Goal: Task Accomplishment & Management: Complete application form

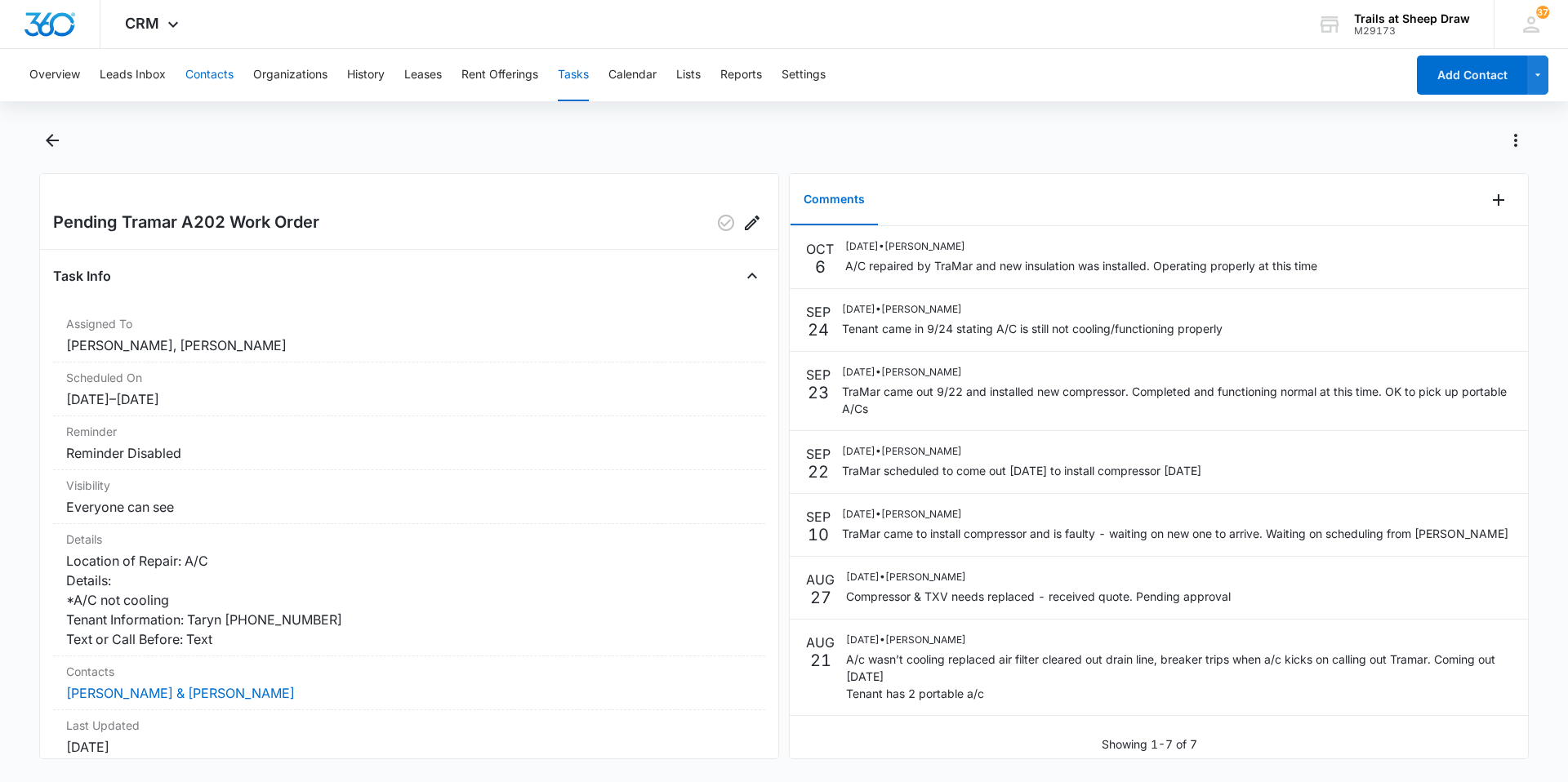
click at [208, 81] on button "Contacts" at bounding box center [210, 74] width 48 height 52
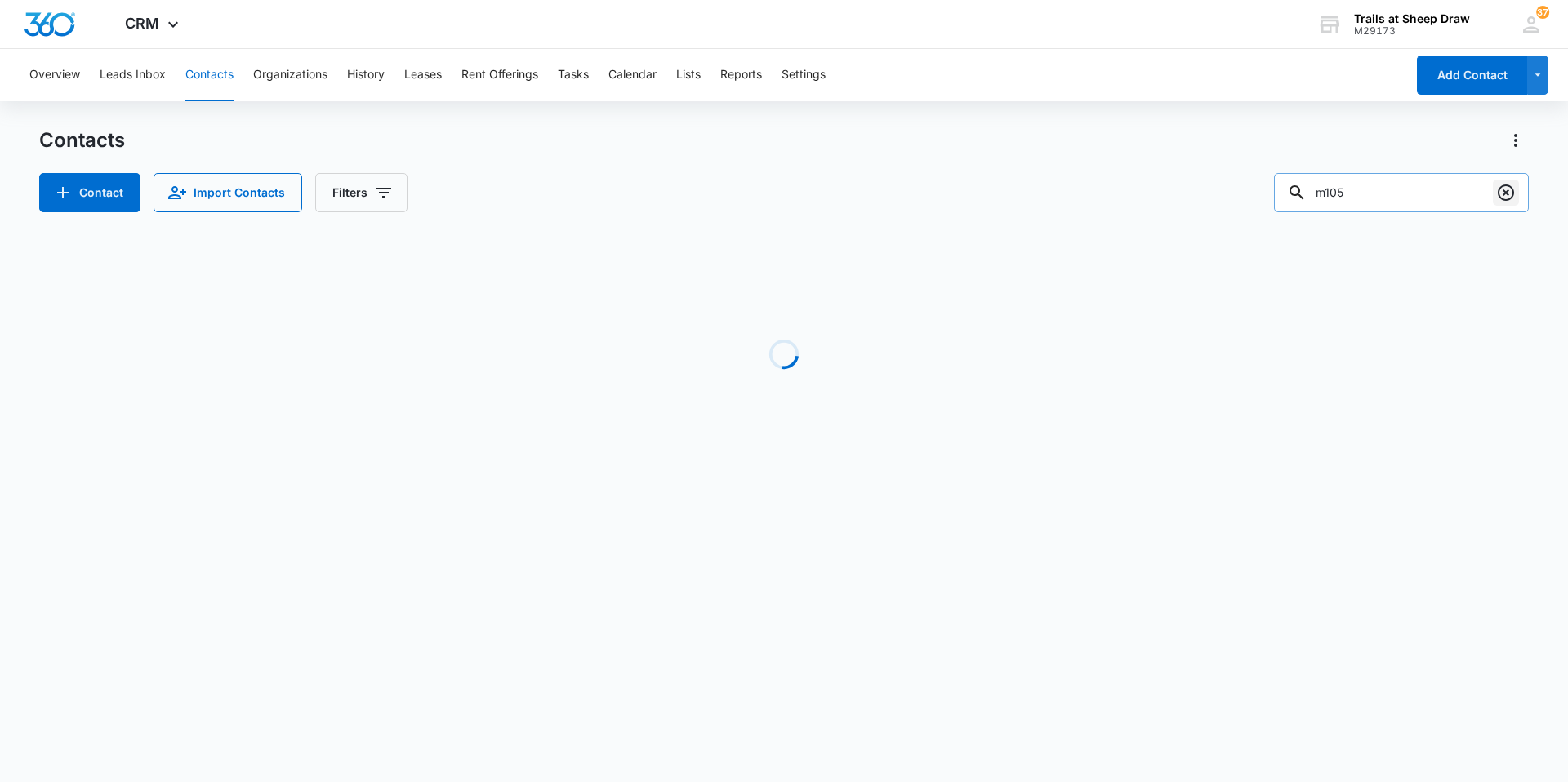
click at [1504, 197] on icon "Clear" at bounding box center [1506, 193] width 20 height 20
click at [1395, 175] on input "text" at bounding box center [1413, 193] width 230 height 39
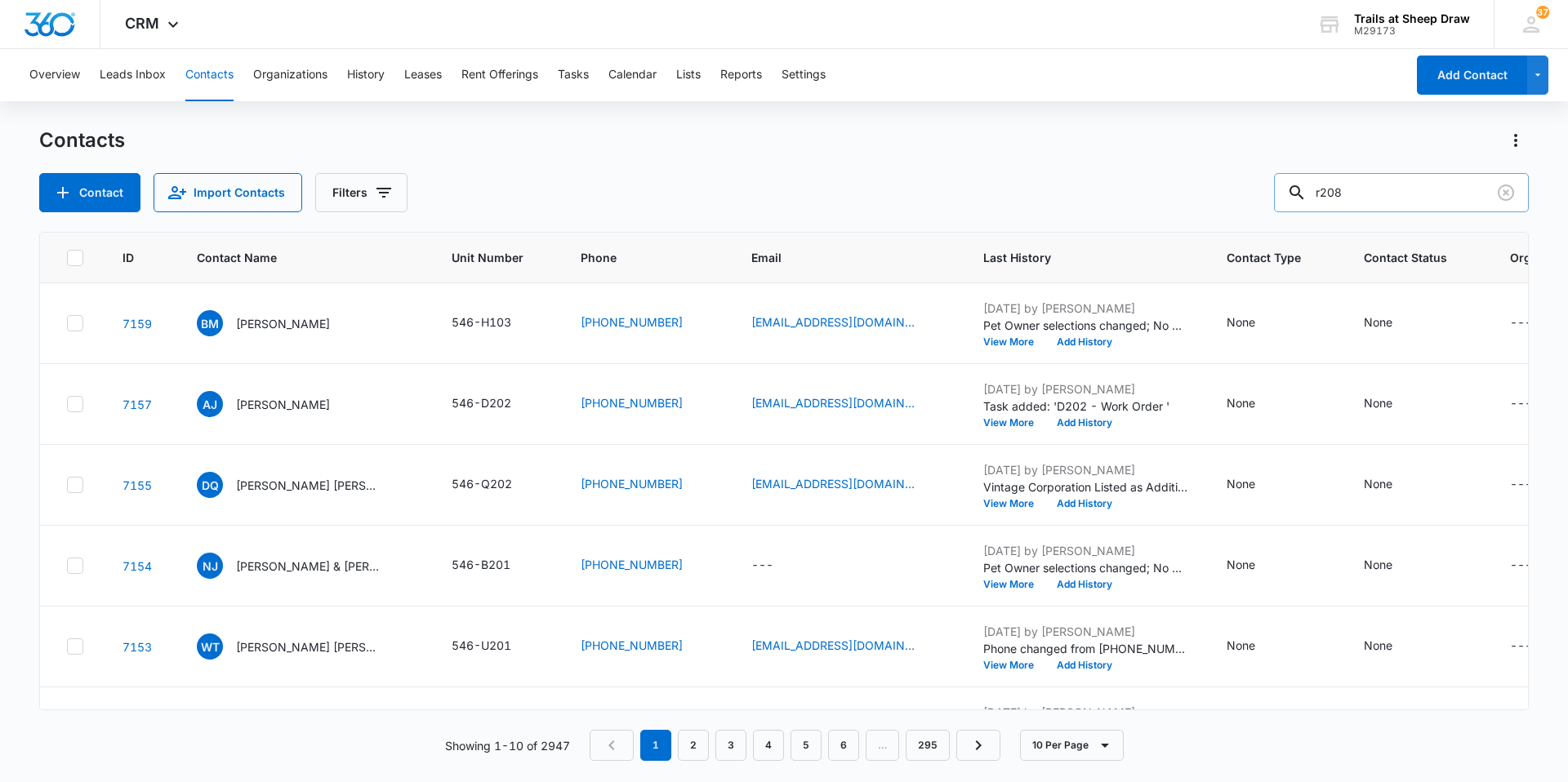
type input "r208"
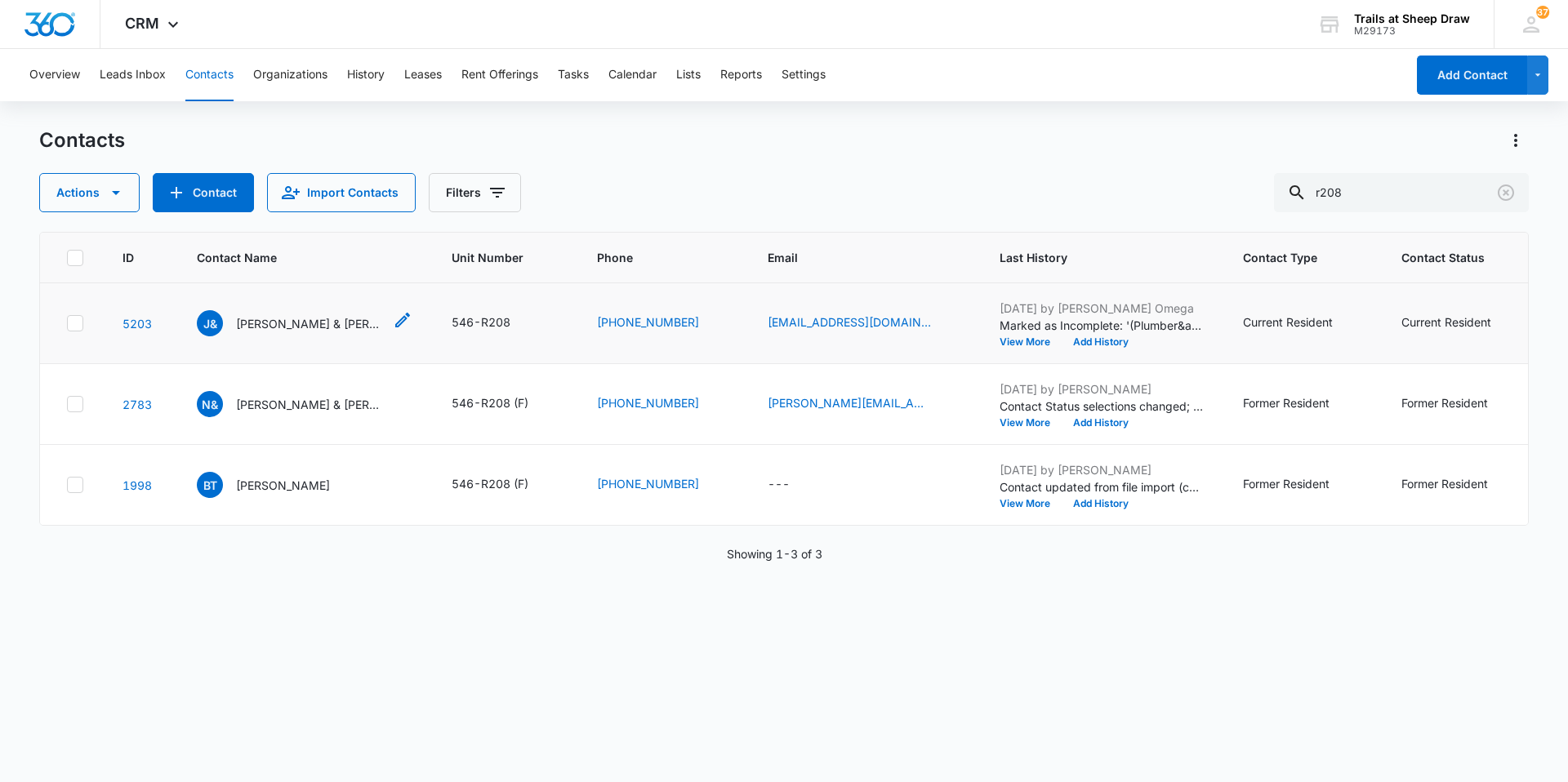
click at [302, 328] on p "[PERSON_NAME] & [PERSON_NAME]" at bounding box center [310, 323] width 147 height 17
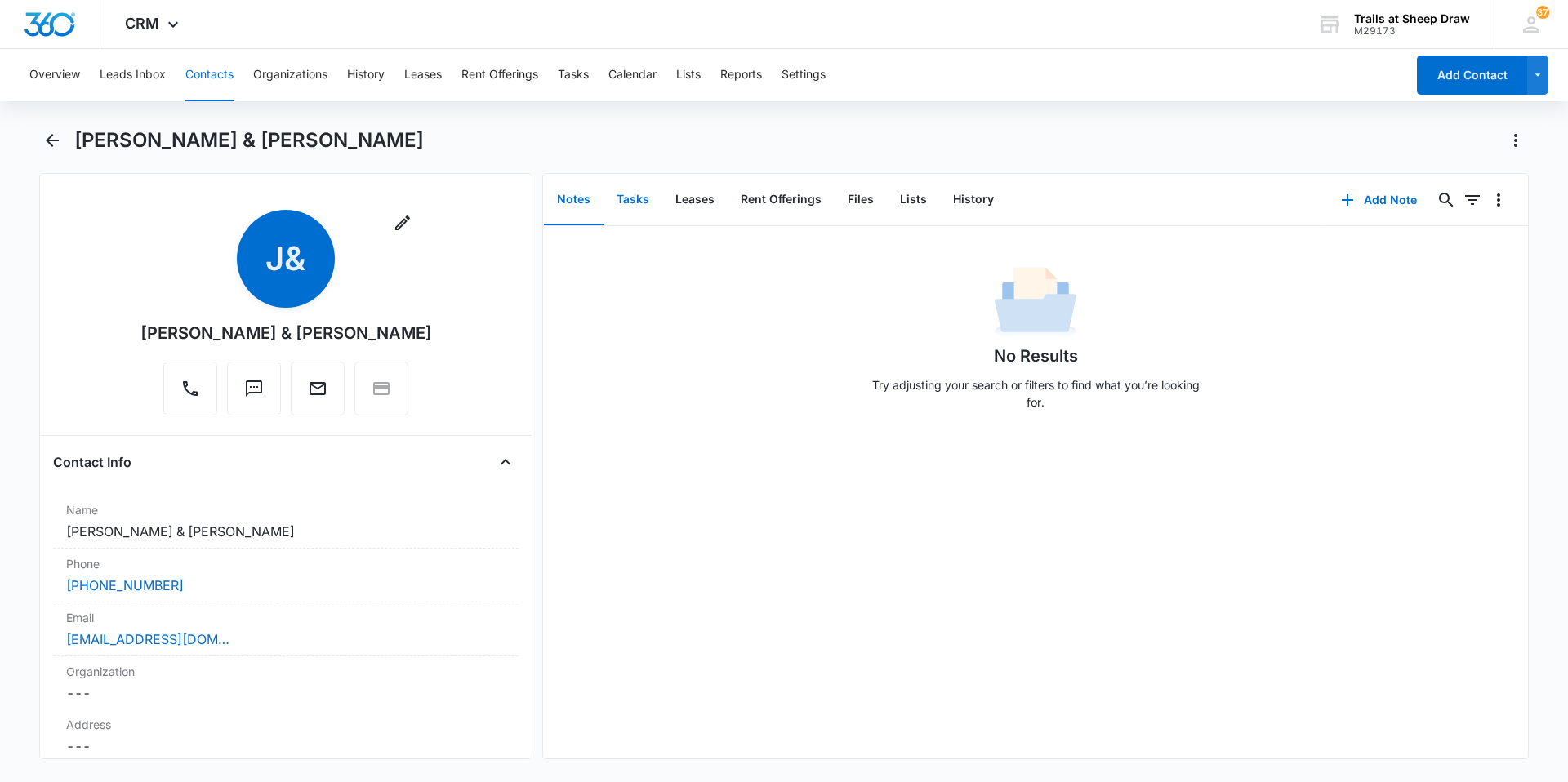
click at [628, 204] on button "Tasks" at bounding box center [633, 199] width 59 height 50
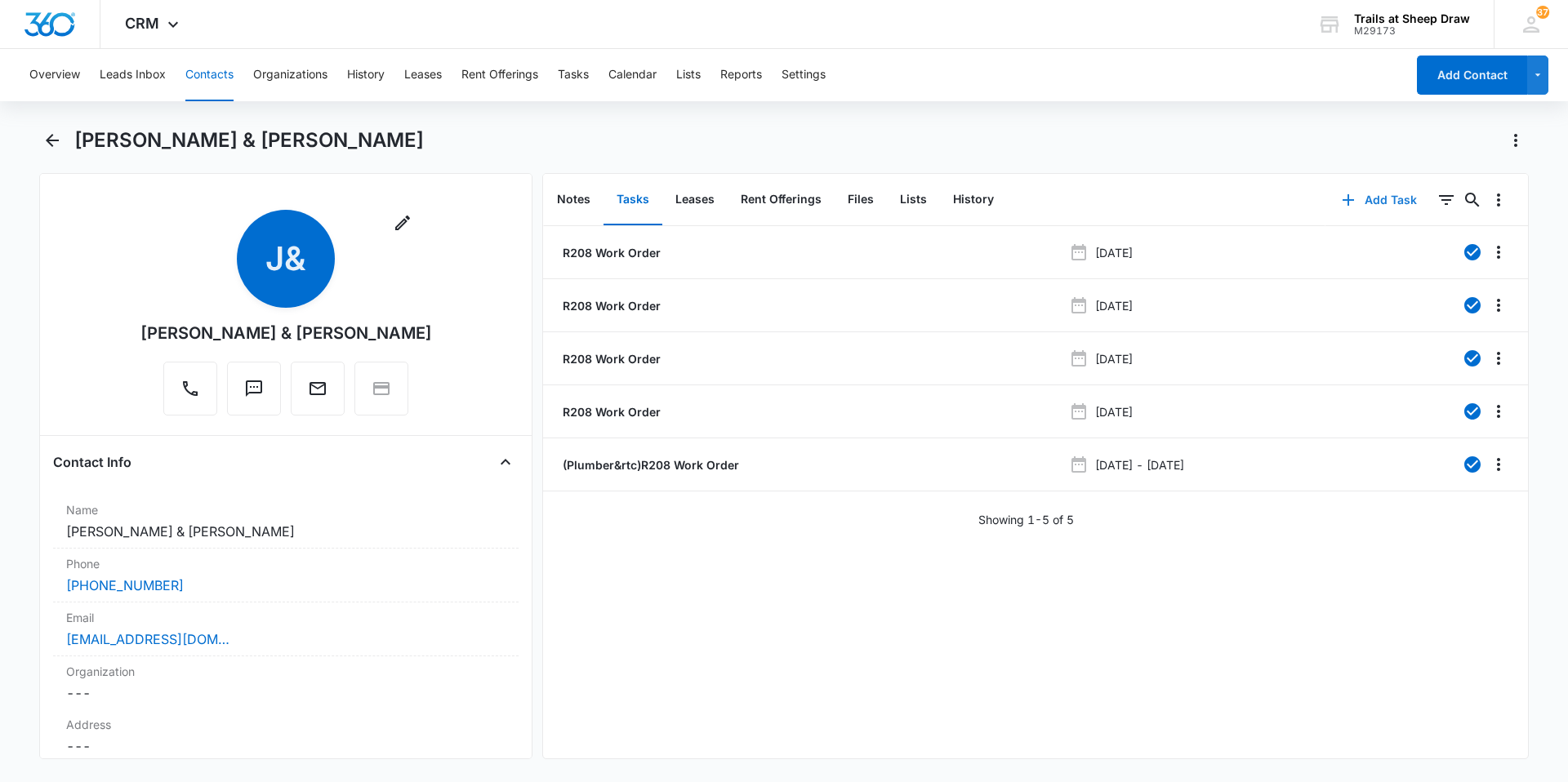
click at [1372, 198] on button "Add Task" at bounding box center [1379, 200] width 108 height 39
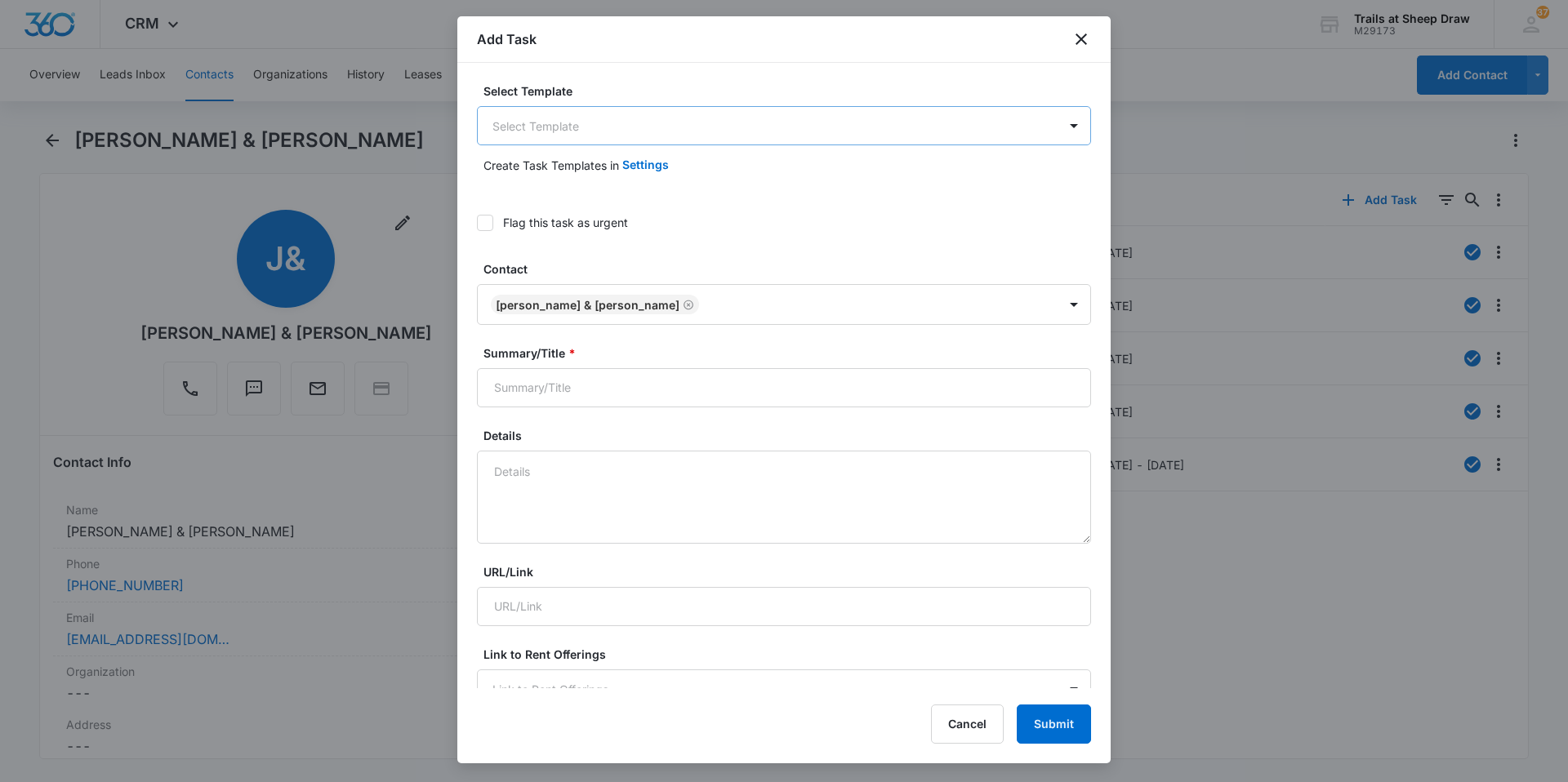
click at [666, 127] on body "CRM Apps Reputation Websites Forms CRM Email Social Content Ads Intelligence Fi…" at bounding box center [784, 391] width 1568 height 782
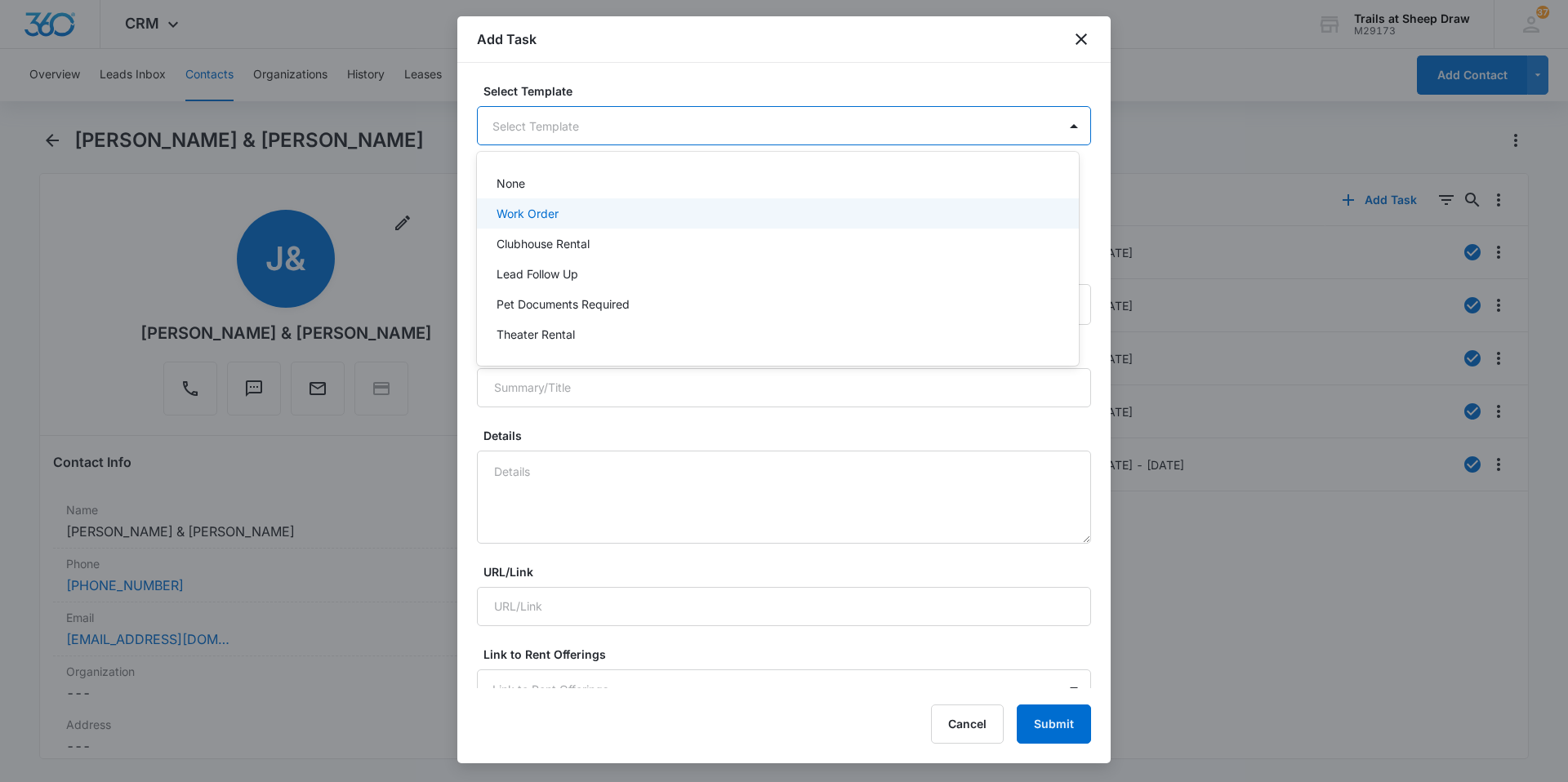
click at [584, 220] on div "Work Order" at bounding box center [776, 213] width 560 height 17
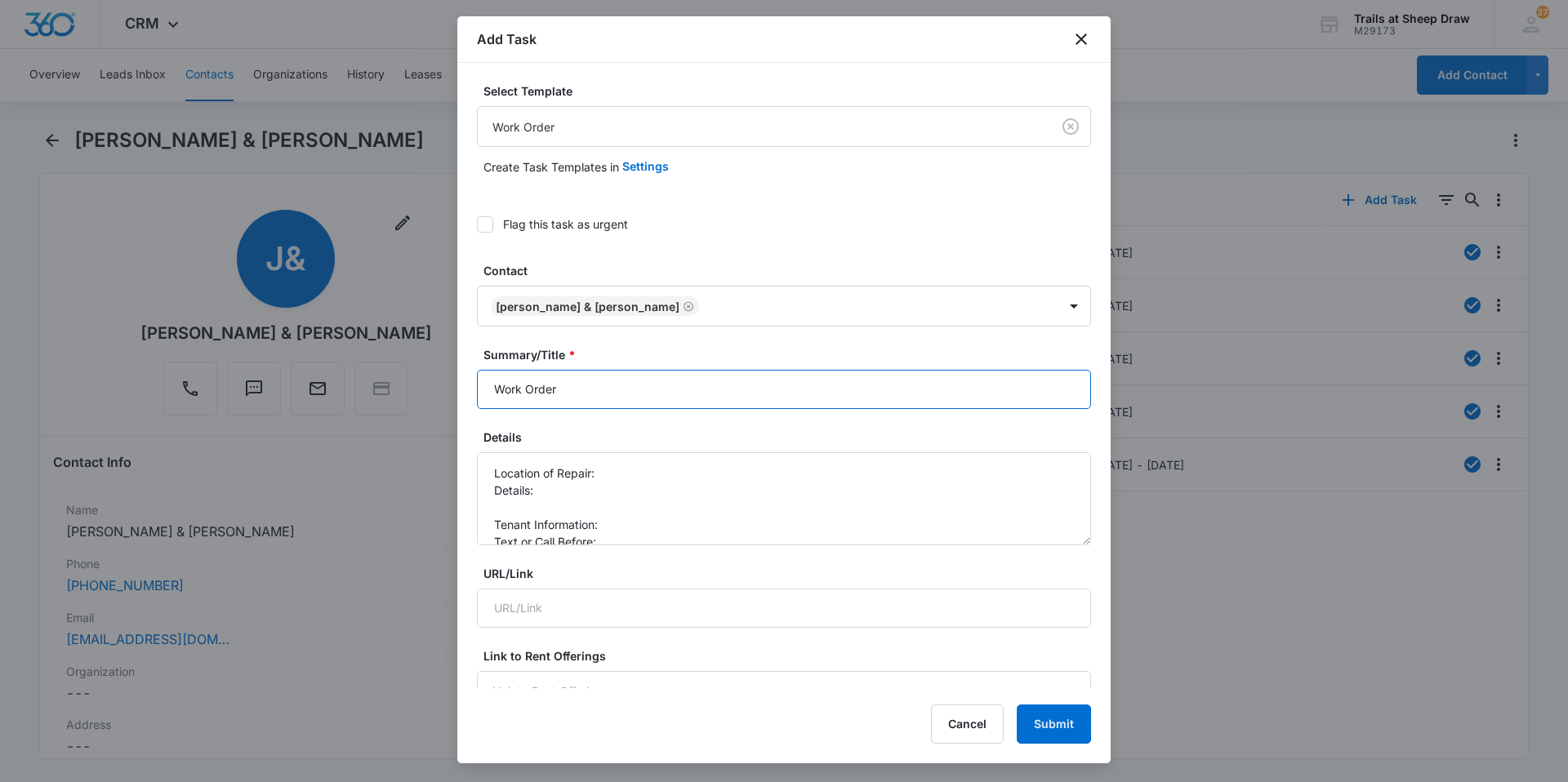
click at [490, 402] on input "Work Order" at bounding box center [783, 389] width 614 height 39
type input "R208 Work Order"
click at [627, 470] on textarea "Location of Repair: Details: Tenant Information: Text or Call Before:" at bounding box center [783, 499] width 614 height 93
click at [607, 526] on textarea "Location of Repair: Details: Tenant Information: Text or Call Before:" at bounding box center [783, 499] width 614 height 93
click at [546, 513] on textarea "Location of Repair: Details: Tenant Information: Text or Call Before:" at bounding box center [783, 499] width 614 height 93
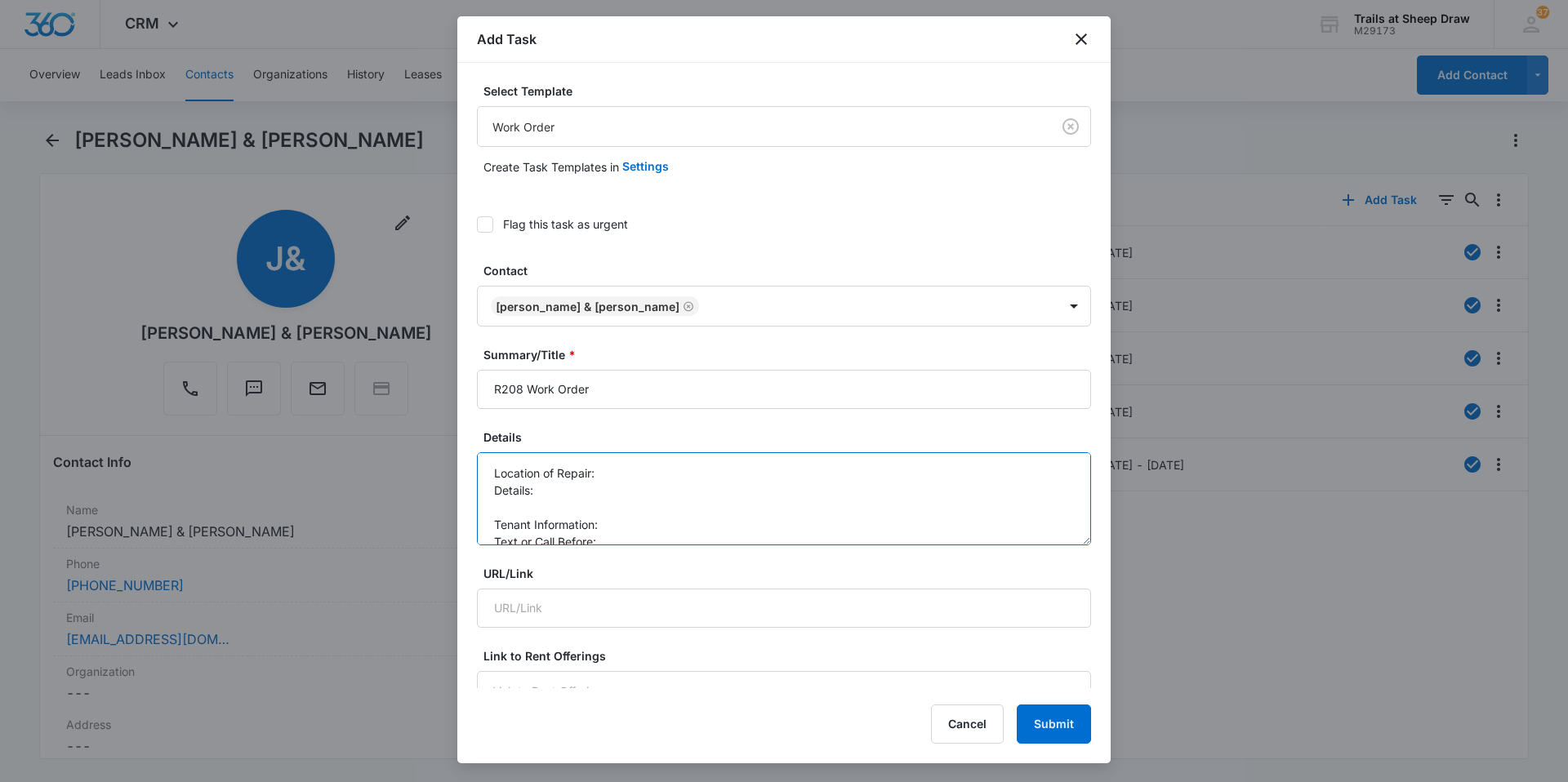
click at [627, 521] on textarea "Location of Repair: Details: Tenant Information: Text or Call Before:" at bounding box center [783, 499] width 614 height 93
click at [569, 497] on textarea "Location of Repair: Details: Tenant Information: [PERSON_NAME] [PHONE_NUMBER] T…" at bounding box center [783, 499] width 614 height 93
click at [561, 507] on textarea "Location of Repair: Details: Tenant Information: [PERSON_NAME] [PHONE_NUMBER] T…" at bounding box center [783, 499] width 614 height 93
click at [641, 520] on textarea "Location of Repair: Details: *Upstairs Tenant Information: [PERSON_NAME] [PHONE…" at bounding box center [783, 499] width 614 height 93
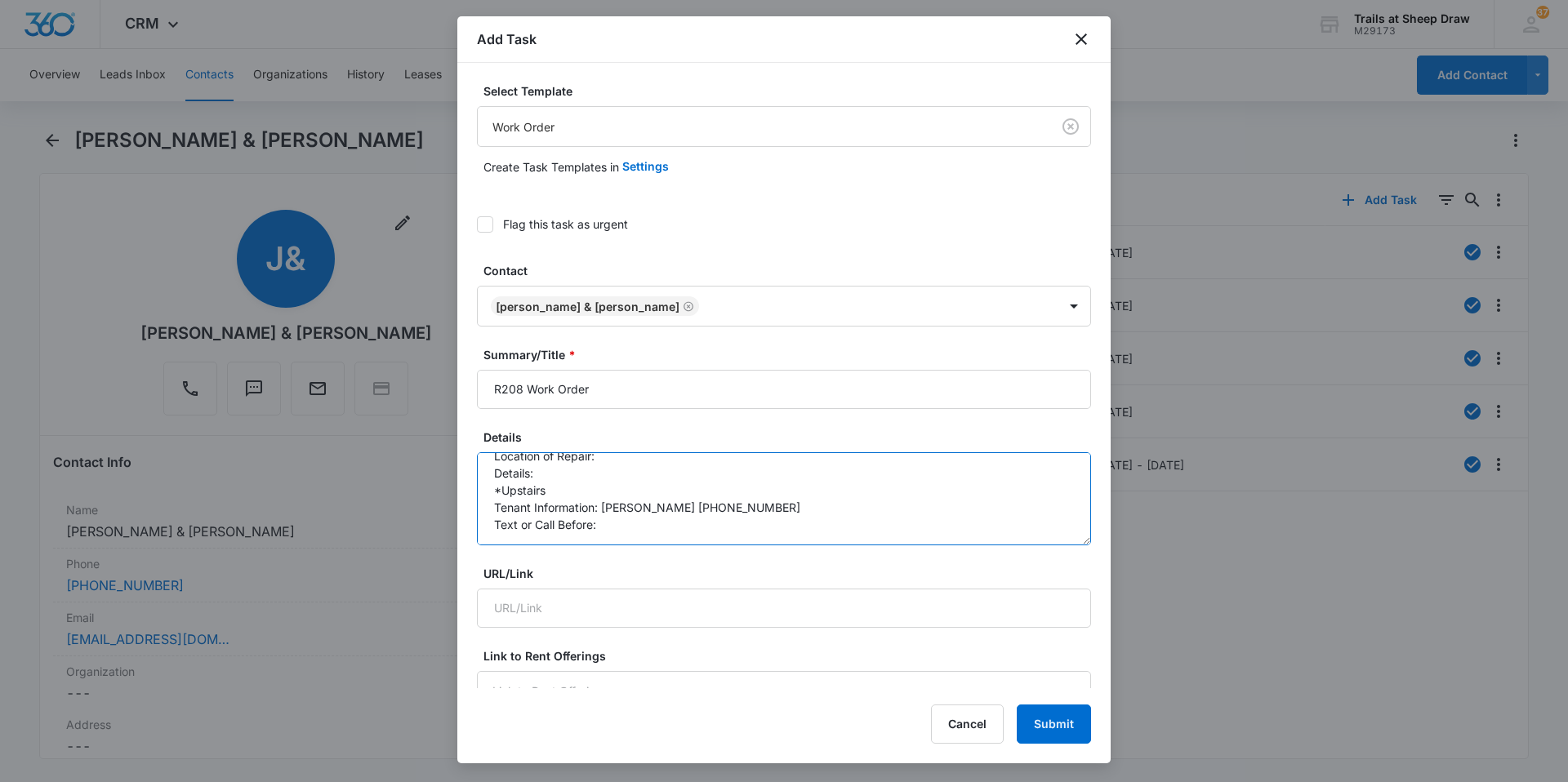
click at [630, 534] on textarea "Location of Repair: Details: *Upstairs Tenant Information: [PERSON_NAME] [PHONE…" at bounding box center [783, 499] width 614 height 93
click at [592, 489] on textarea "Location of Repair: Details: *Upstairs Tenant Information: [PERSON_NAME] [PHONE…" at bounding box center [783, 499] width 614 height 93
click at [774, 471] on textarea "Location of Repair: Details: *Upstairs neighbors dog peed on the patio and tric…" at bounding box center [783, 499] width 614 height 93
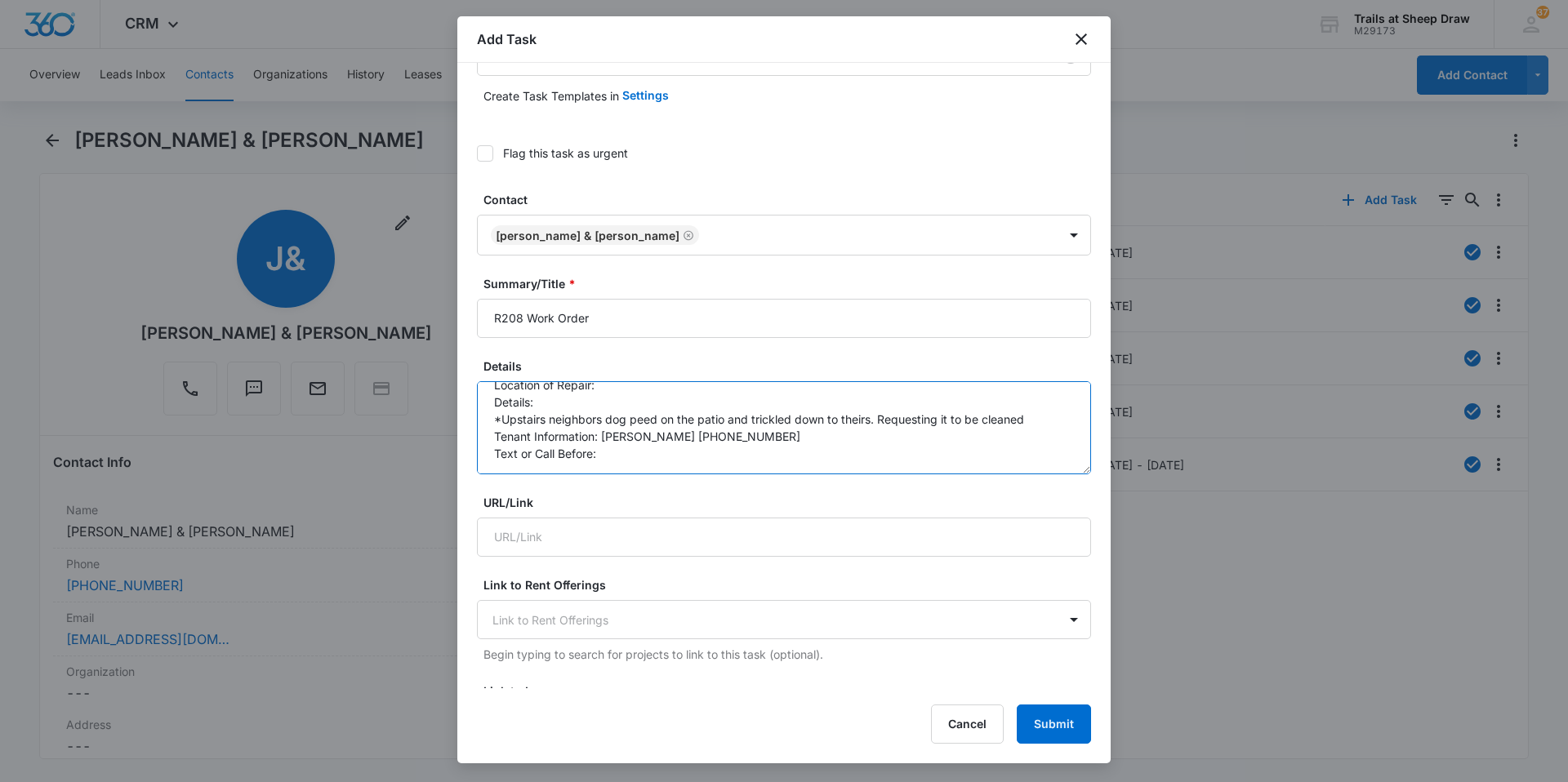
scroll to position [163, 0]
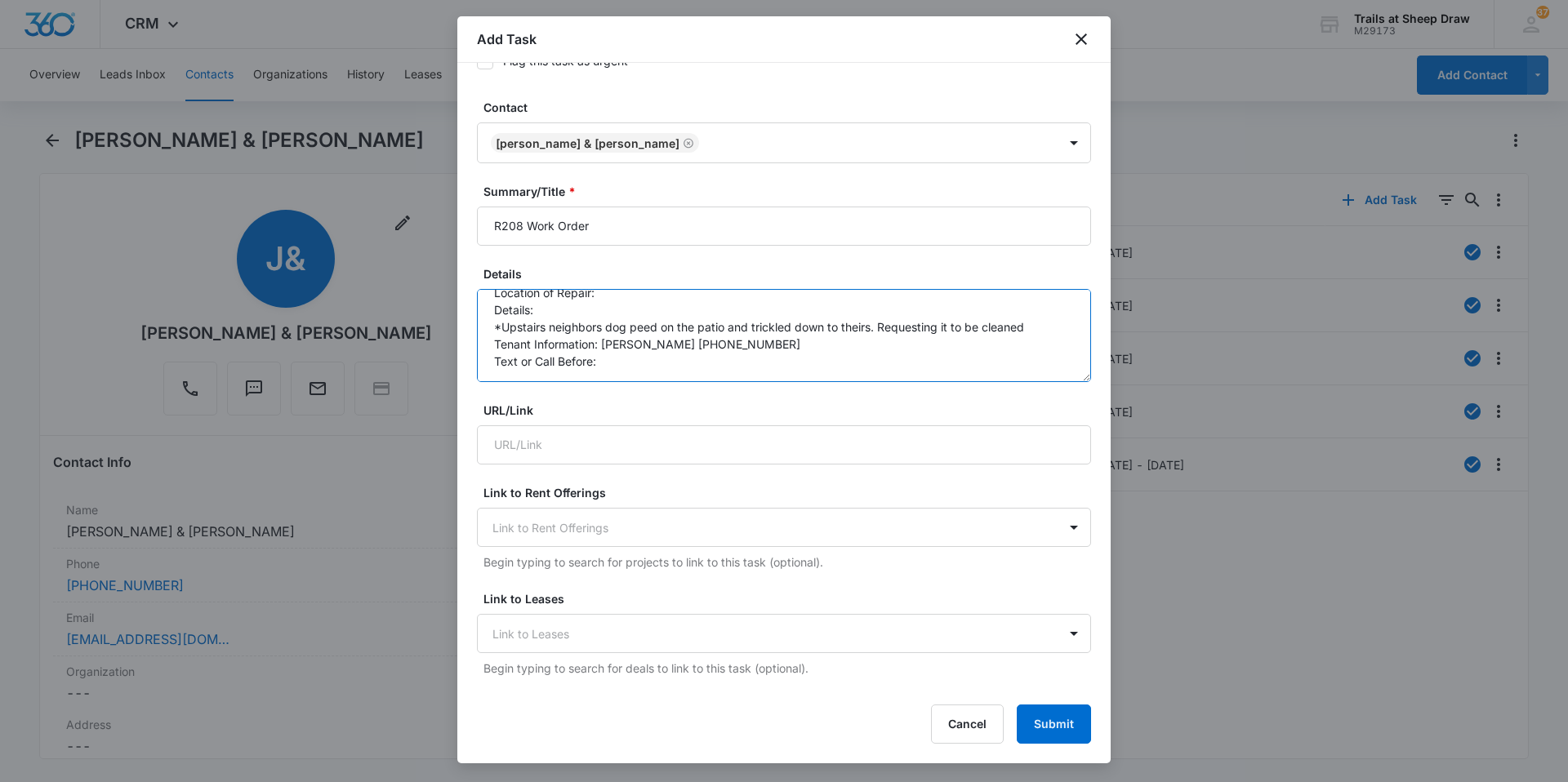
click at [635, 372] on textarea "Location of Repair: Details: *Upstairs neighbors dog peed on the patio and tric…" at bounding box center [783, 335] width 614 height 93
drag, startPoint x: 630, startPoint y: 360, endPoint x: 601, endPoint y: 365, distance: 29.4
click at [601, 365] on textarea "Location of Repair: Details: *Upstairs neighbors dog peed on the patio and tric…" at bounding box center [783, 335] width 614 height 93
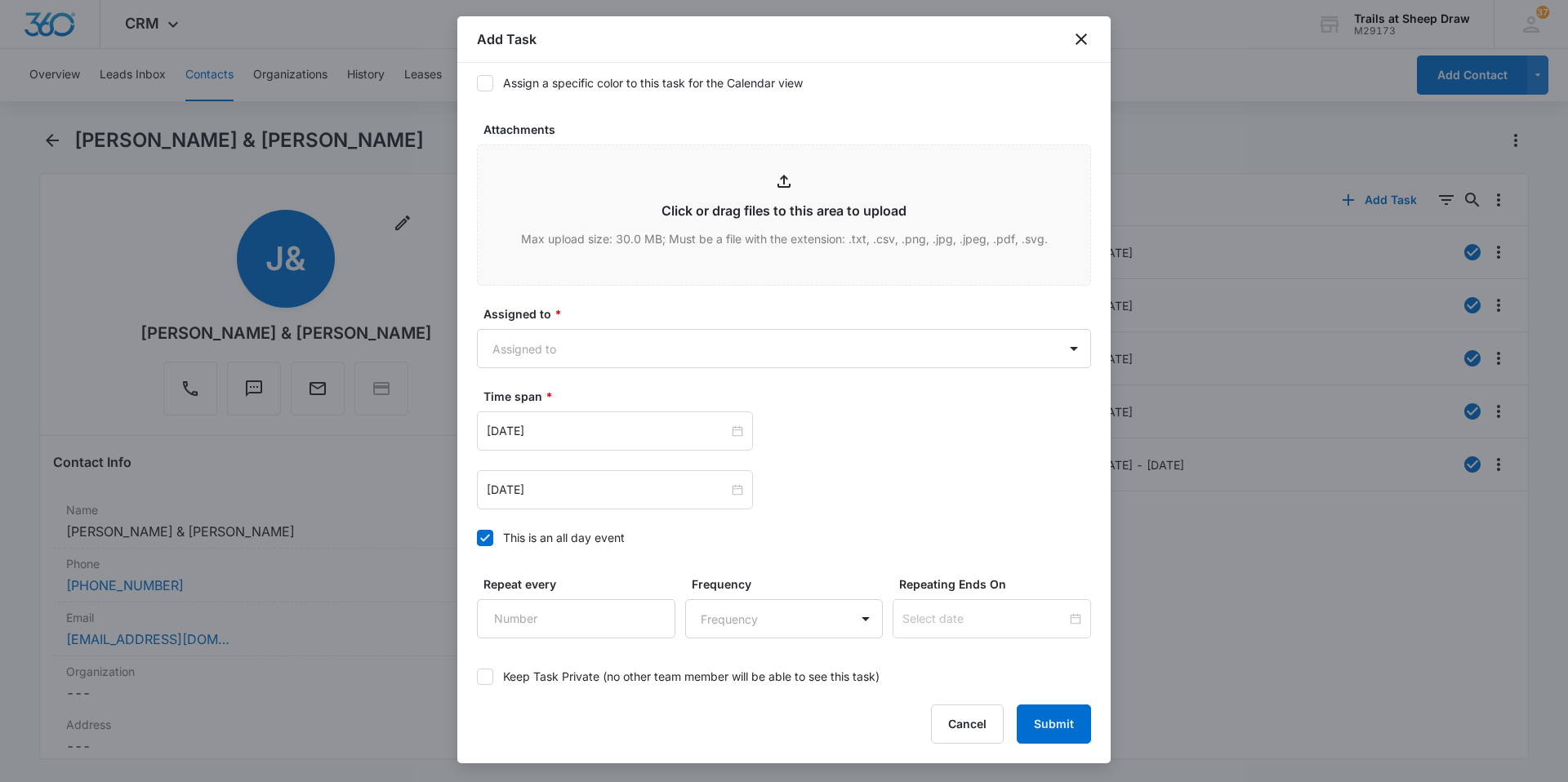
scroll to position [816, 0]
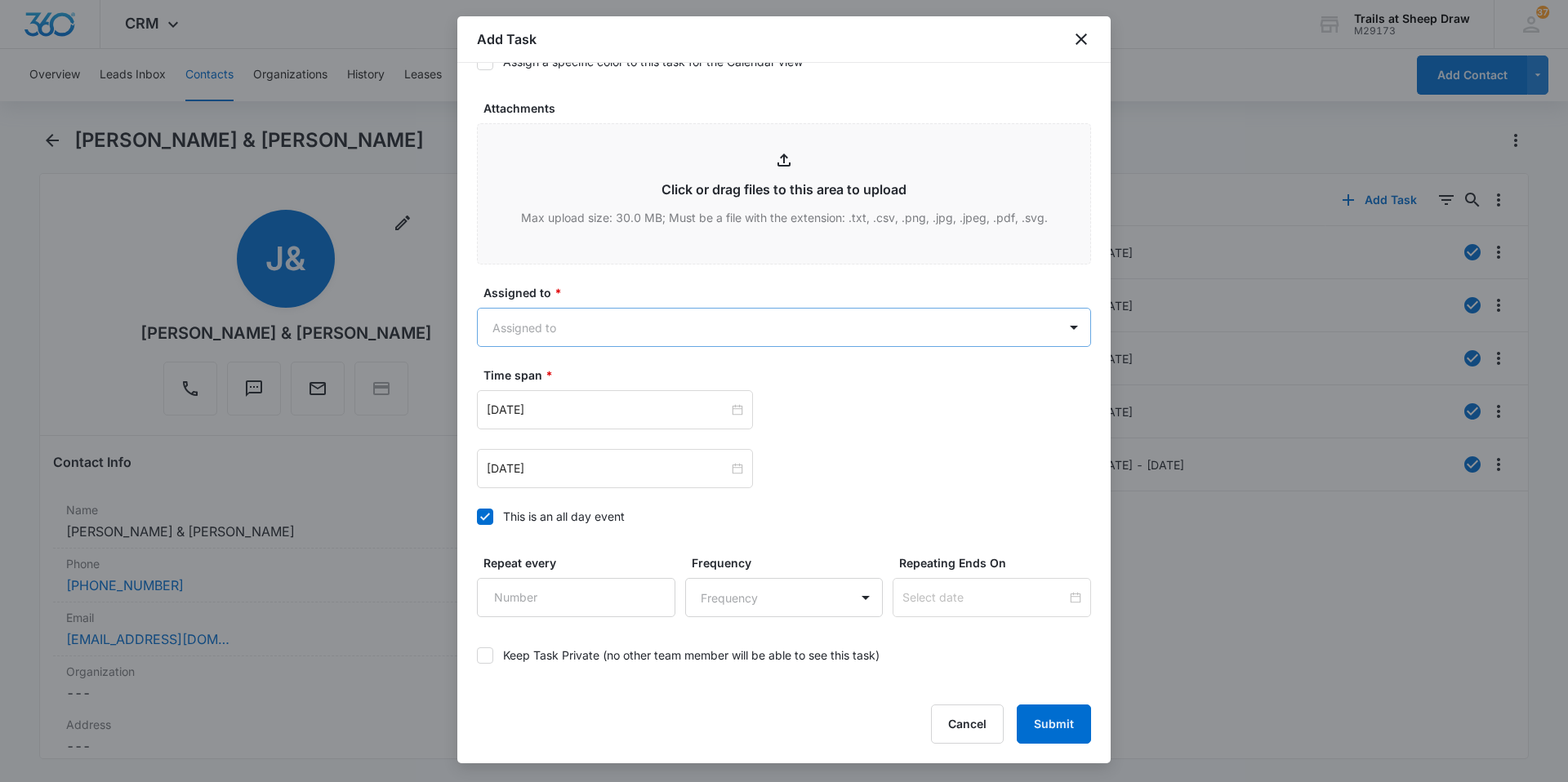
type textarea "Location of Repair: Details: *Upstairs neighbors dog peed on the patio and tric…"
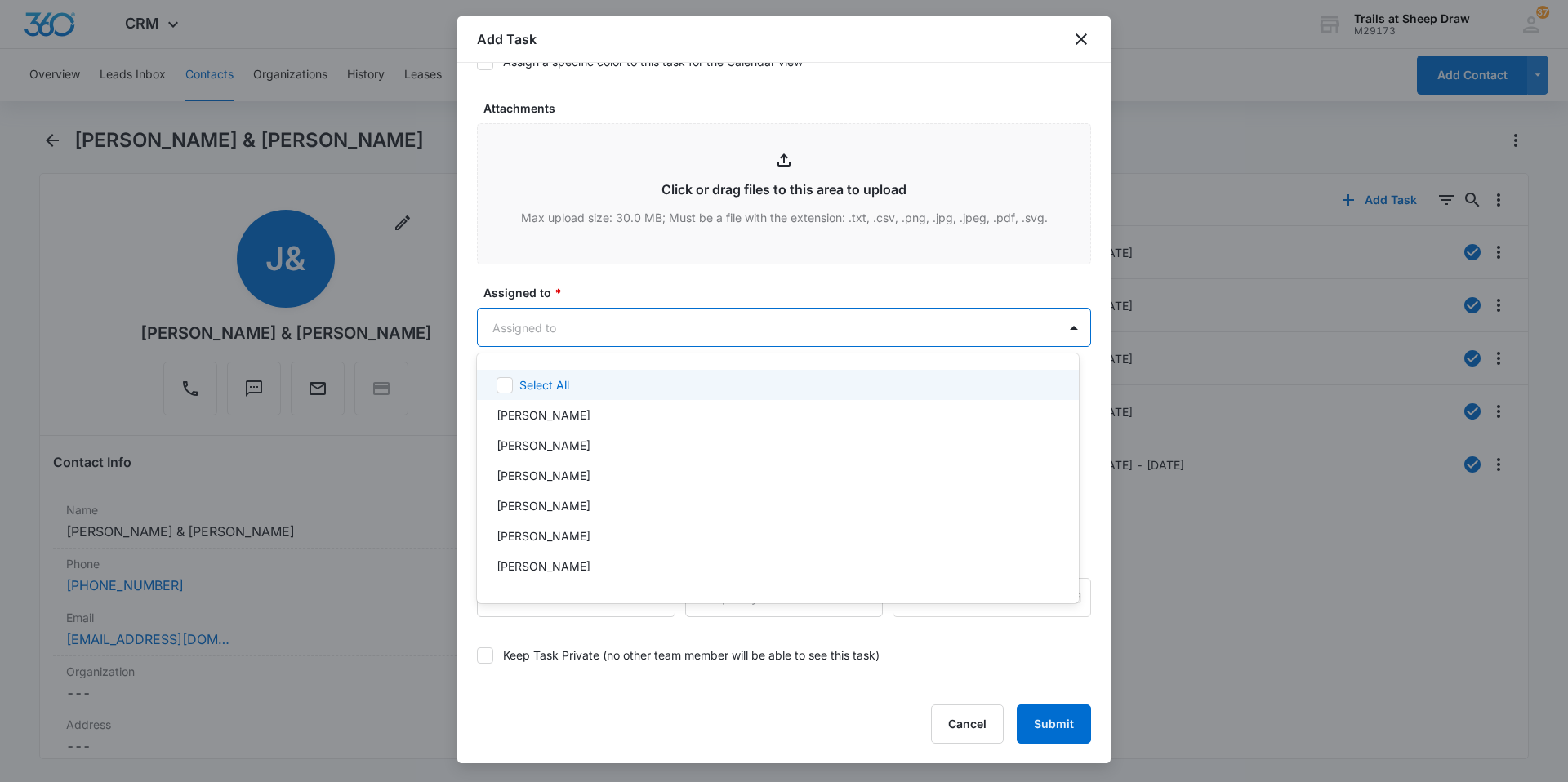
click at [627, 323] on body "CRM Apps Reputation Websites Forms CRM Email Social Content Ads Intelligence Fi…" at bounding box center [784, 391] width 1568 height 782
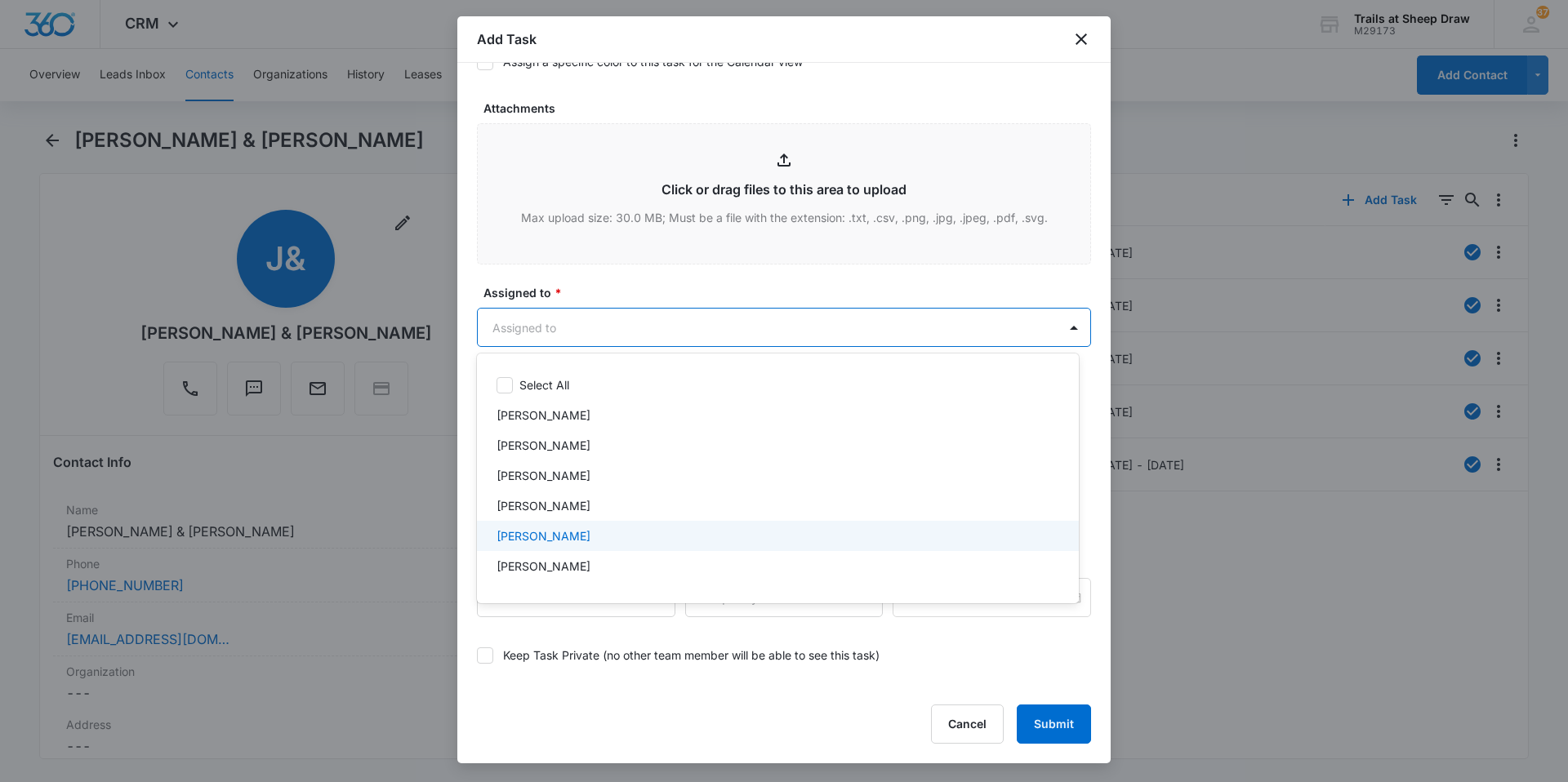
click at [553, 527] on p "[PERSON_NAME]" at bounding box center [543, 536] width 94 height 17
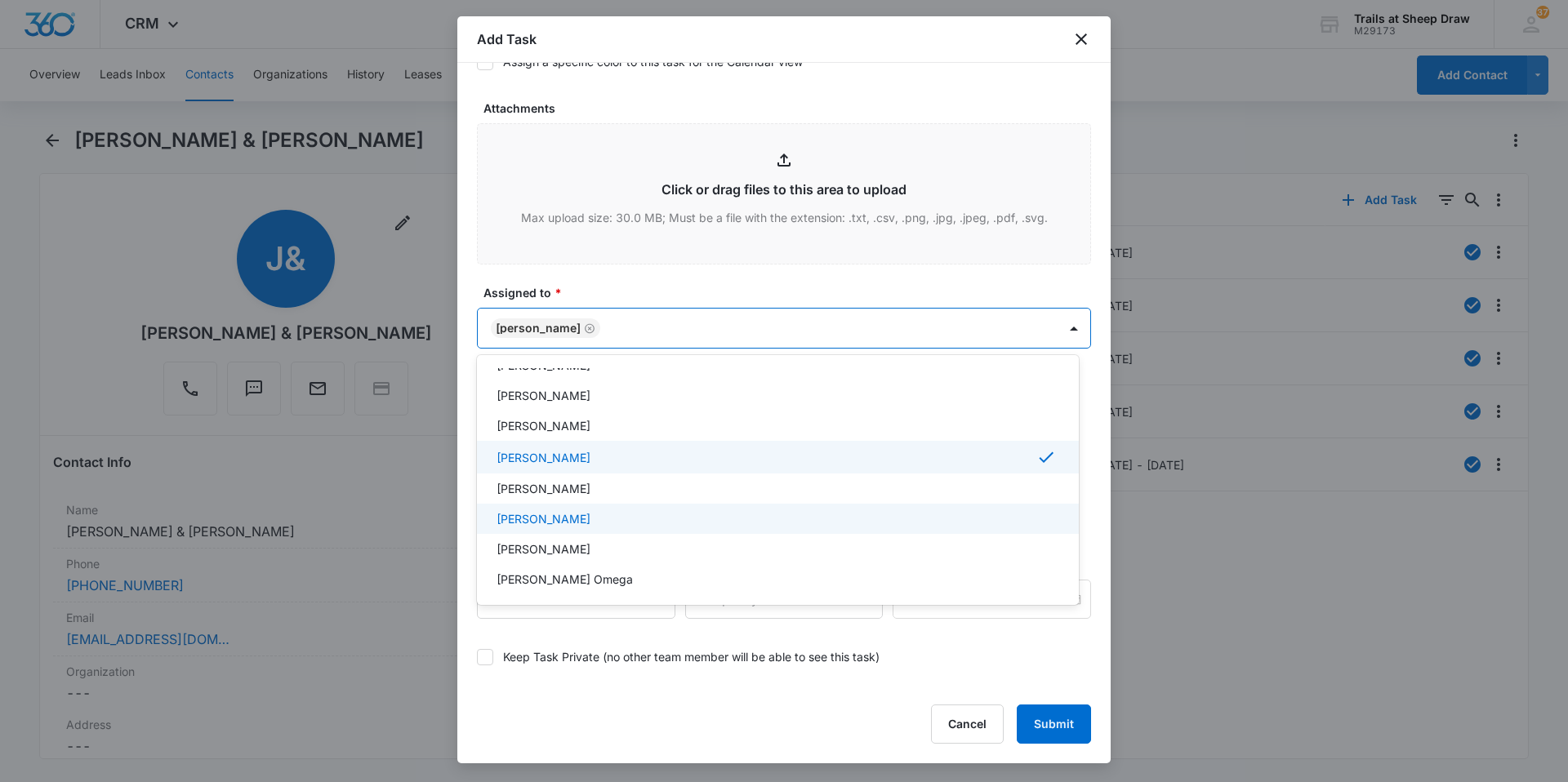
click at [586, 520] on p "[PERSON_NAME]" at bounding box center [543, 518] width 94 height 17
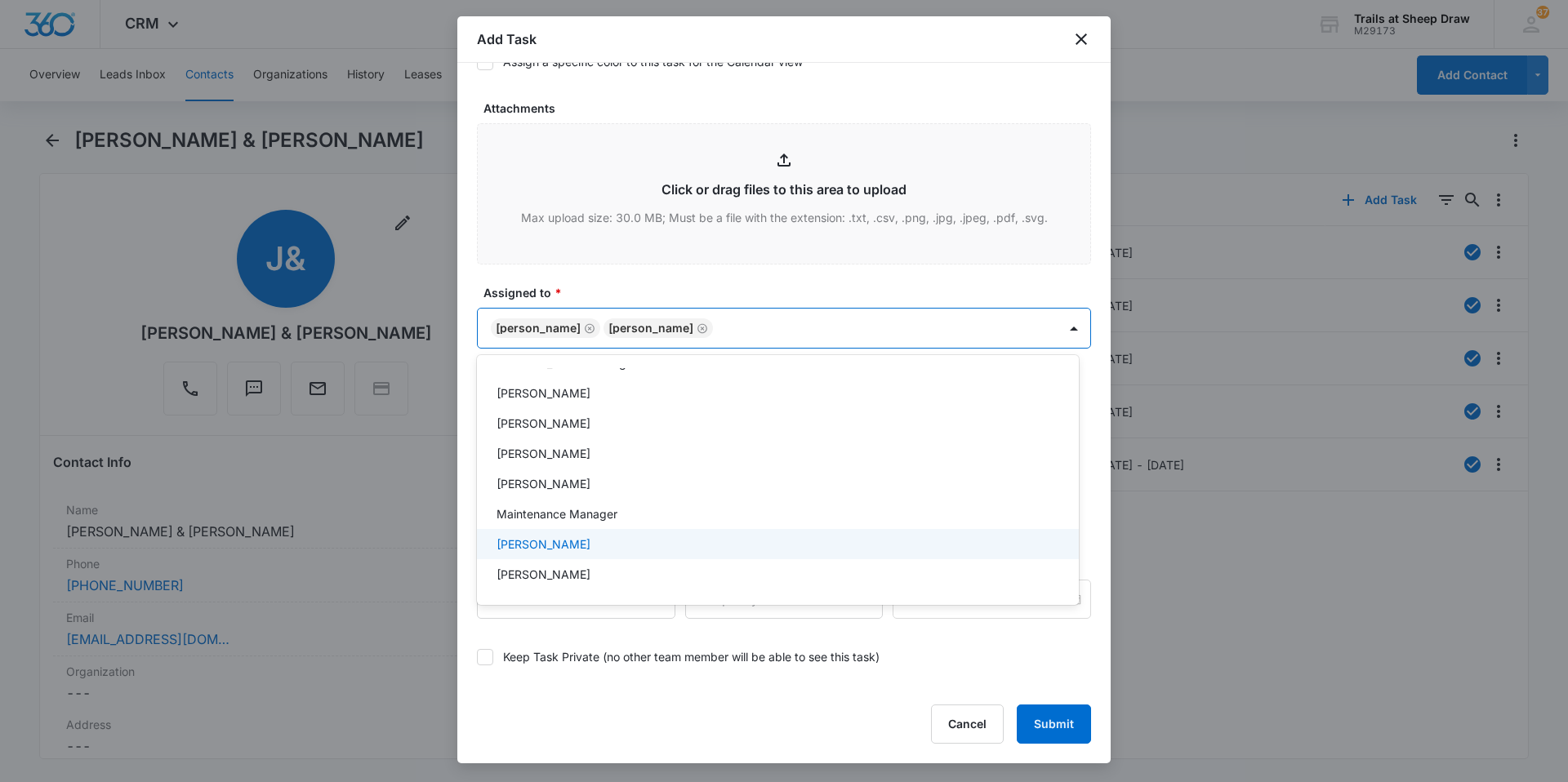
scroll to position [327, 0]
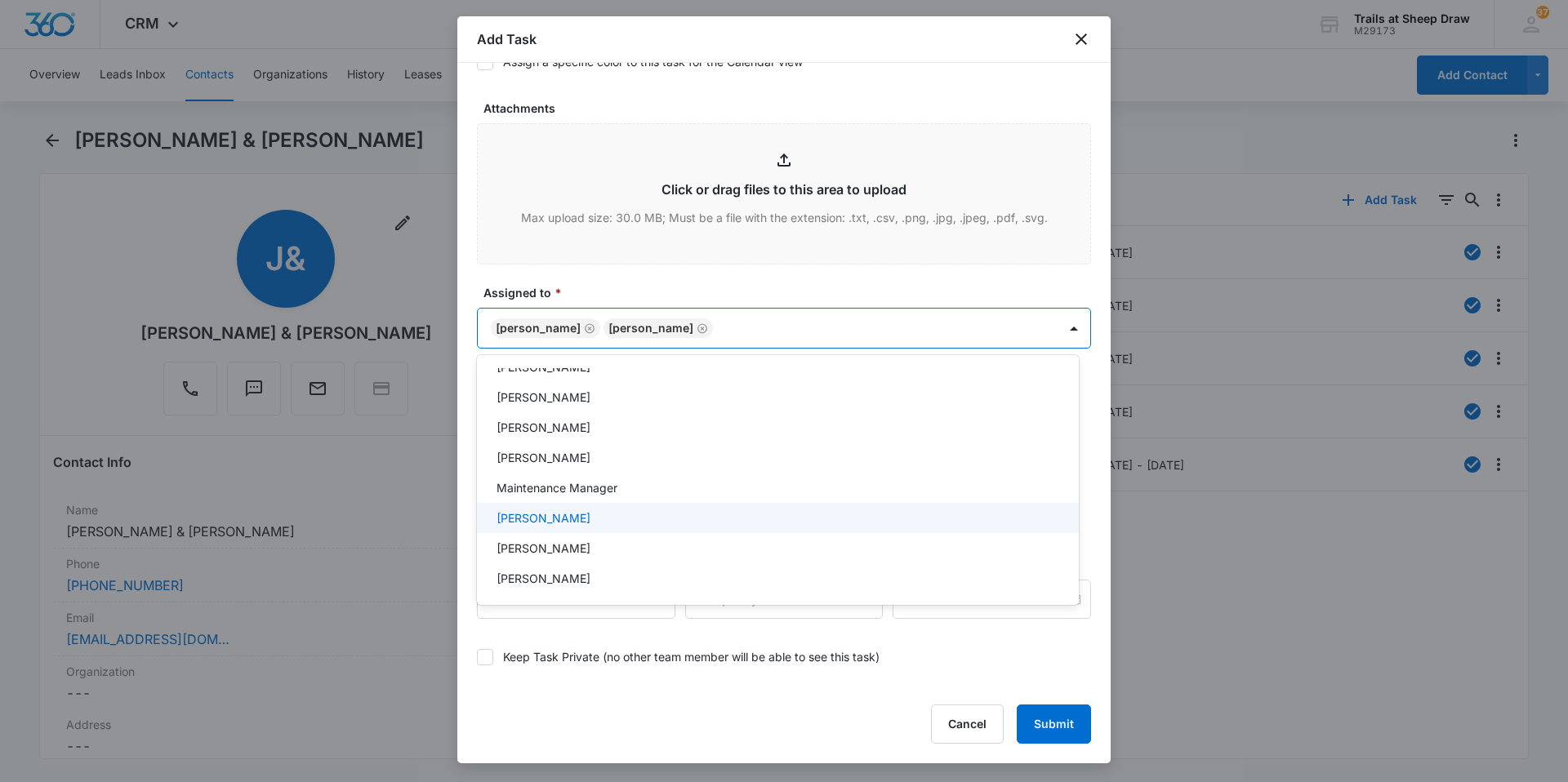
click at [570, 522] on p "[PERSON_NAME]" at bounding box center [543, 518] width 94 height 17
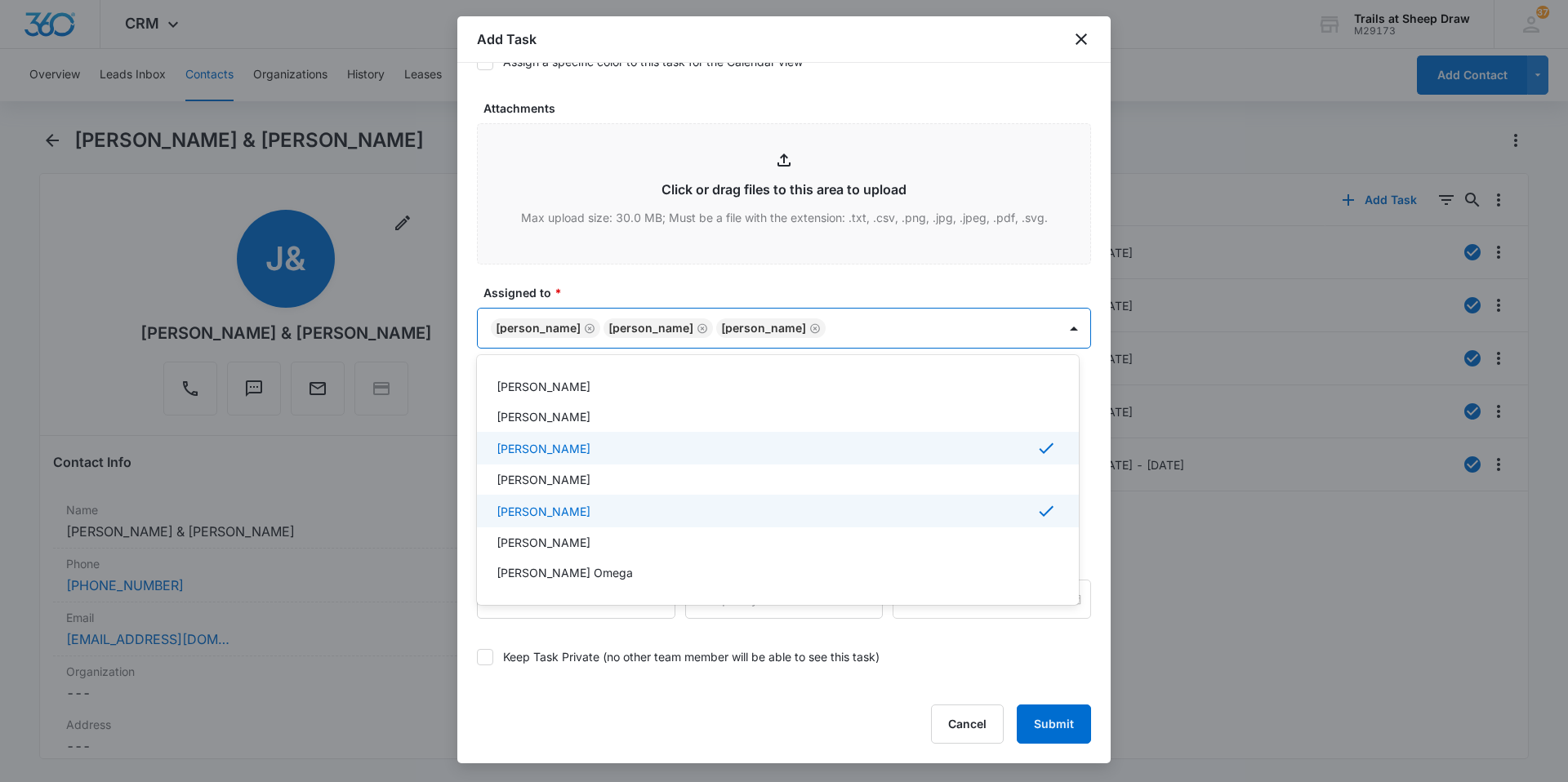
scroll to position [0, 0]
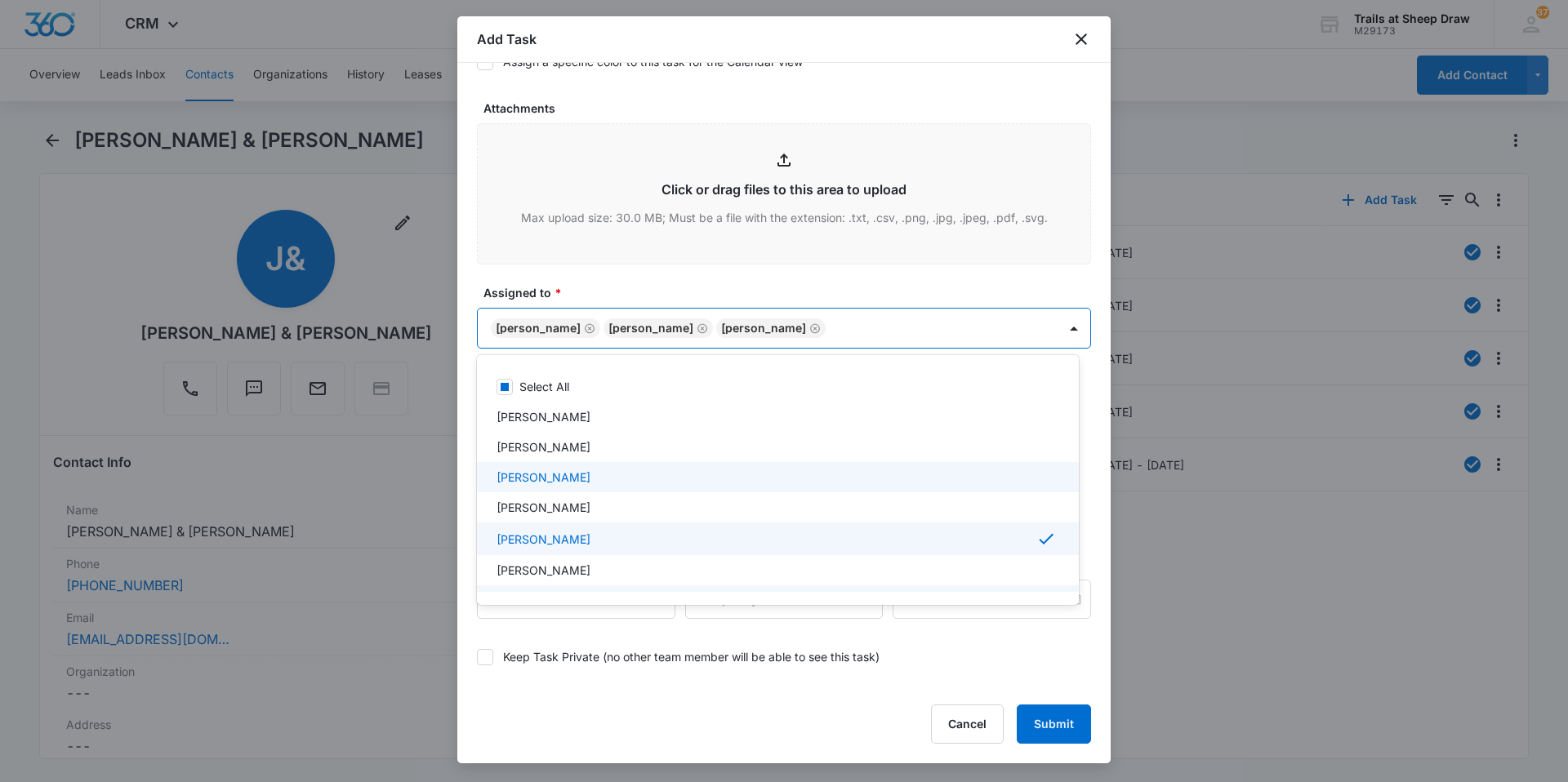
click at [565, 474] on div "[PERSON_NAME]" at bounding box center [776, 477] width 560 height 17
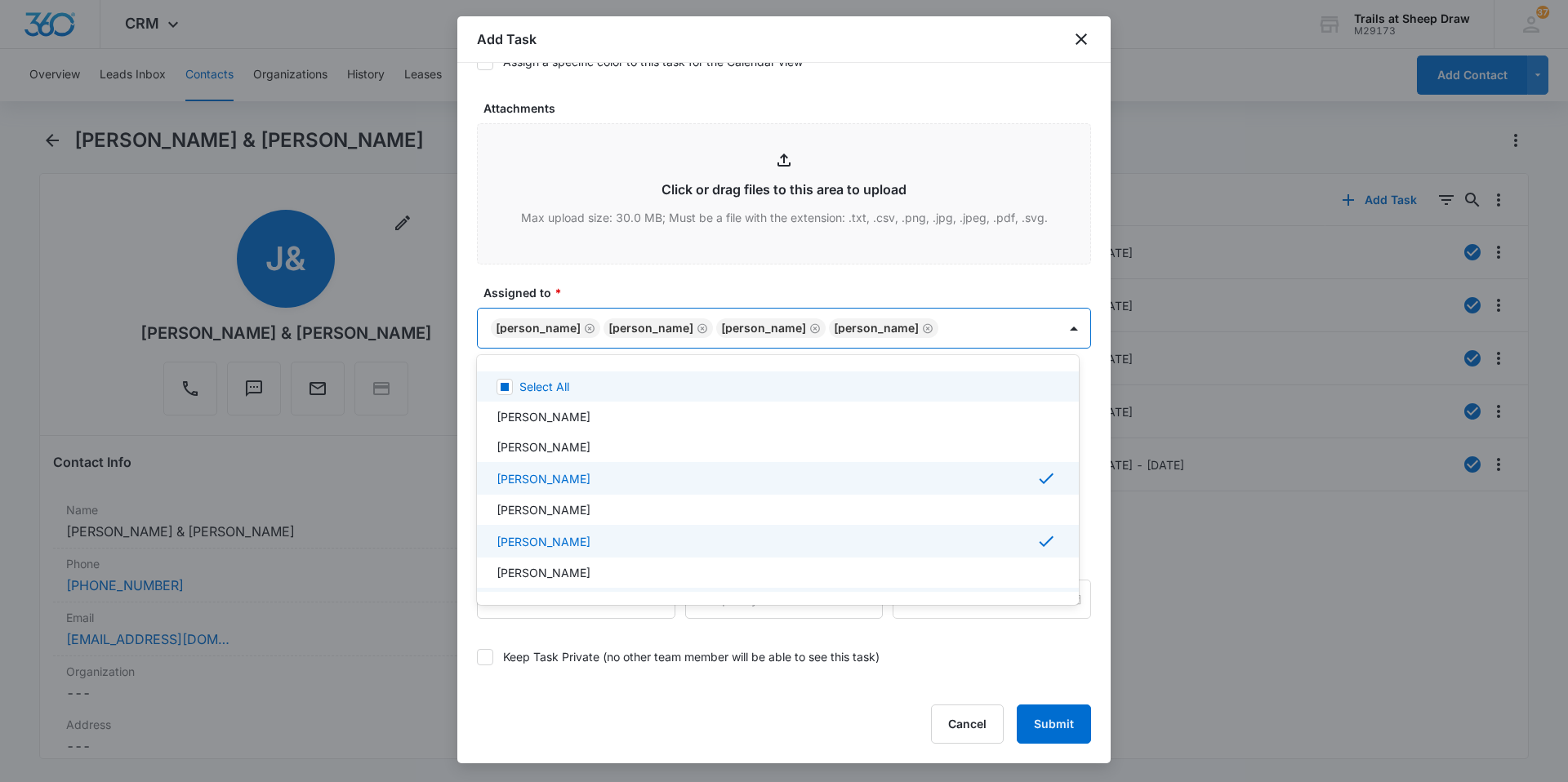
click at [989, 329] on div at bounding box center [784, 391] width 1568 height 782
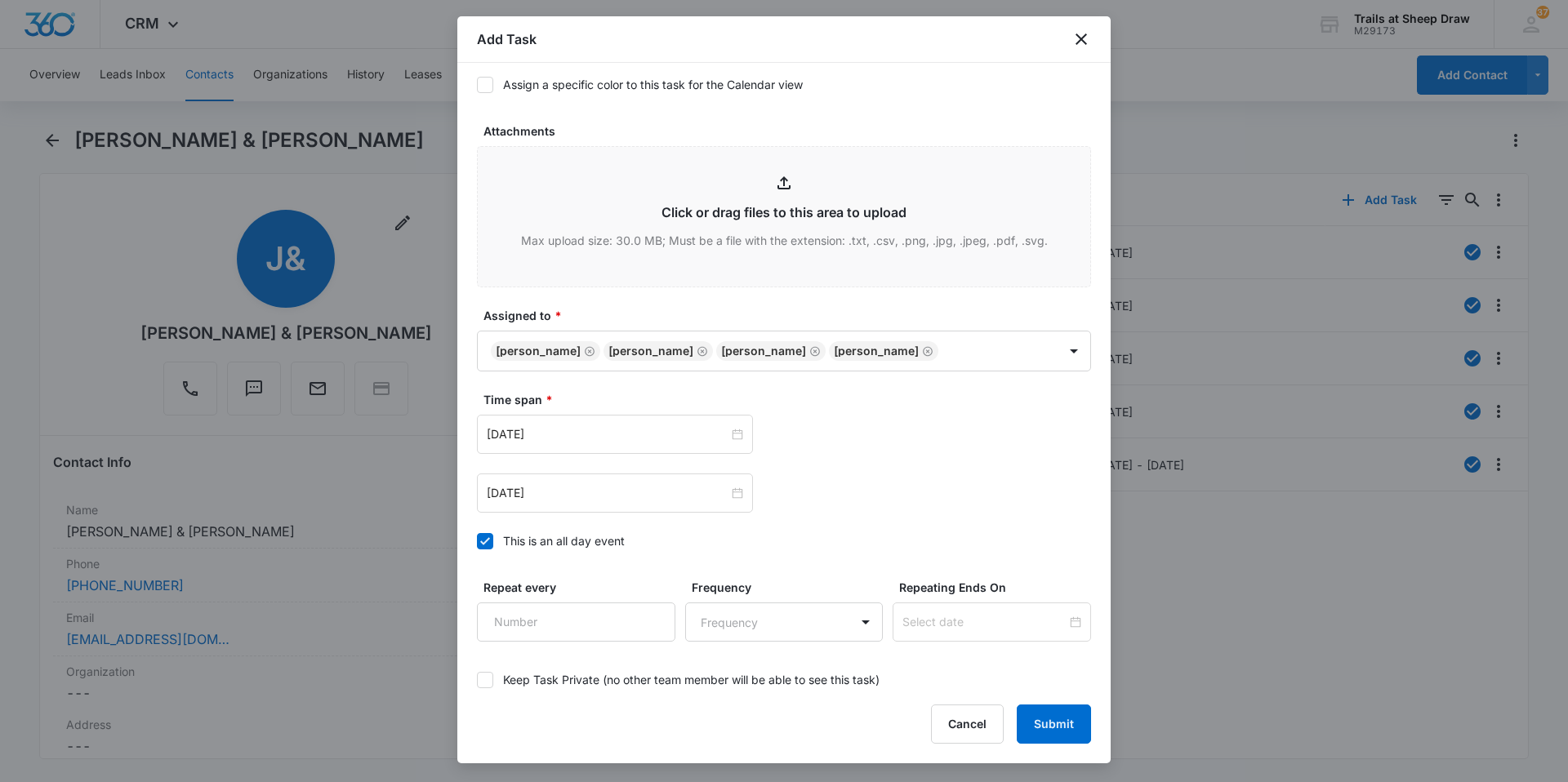
scroll to position [886, 0]
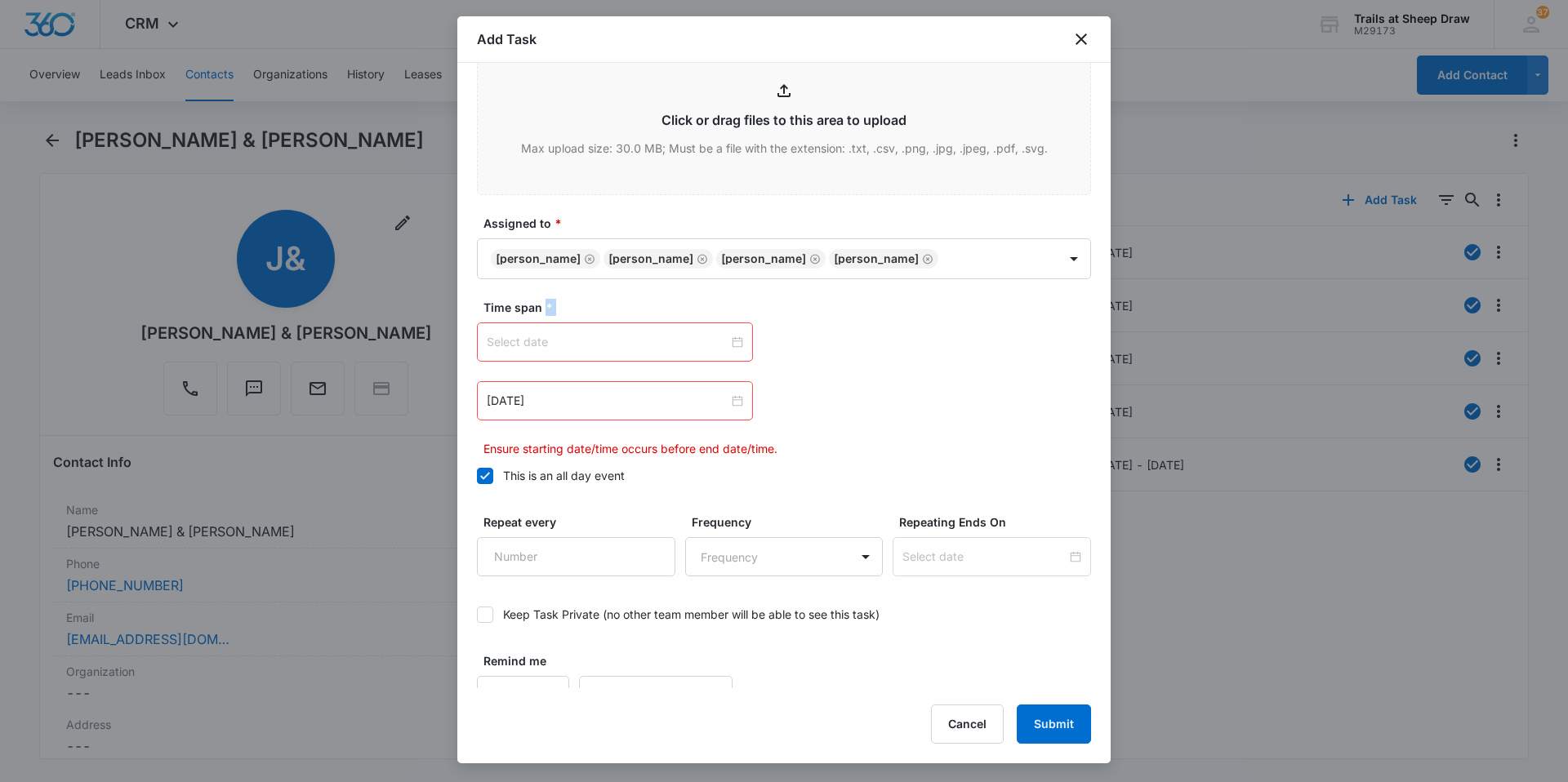
click at [734, 344] on div at bounding box center [615, 341] width 257 height 18
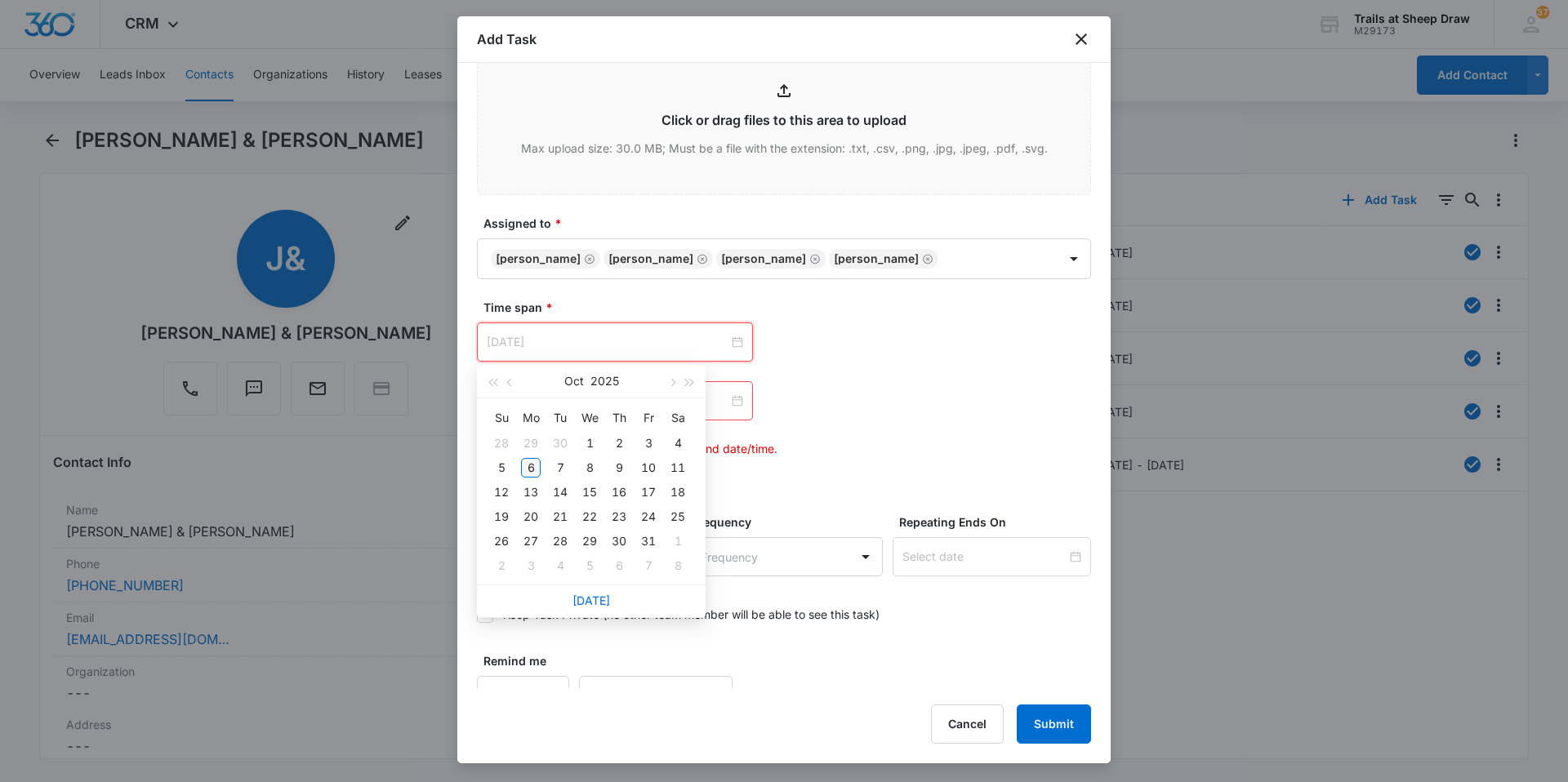
type input "[DATE]"
click at [524, 471] on div "6" at bounding box center [531, 467] width 20 height 20
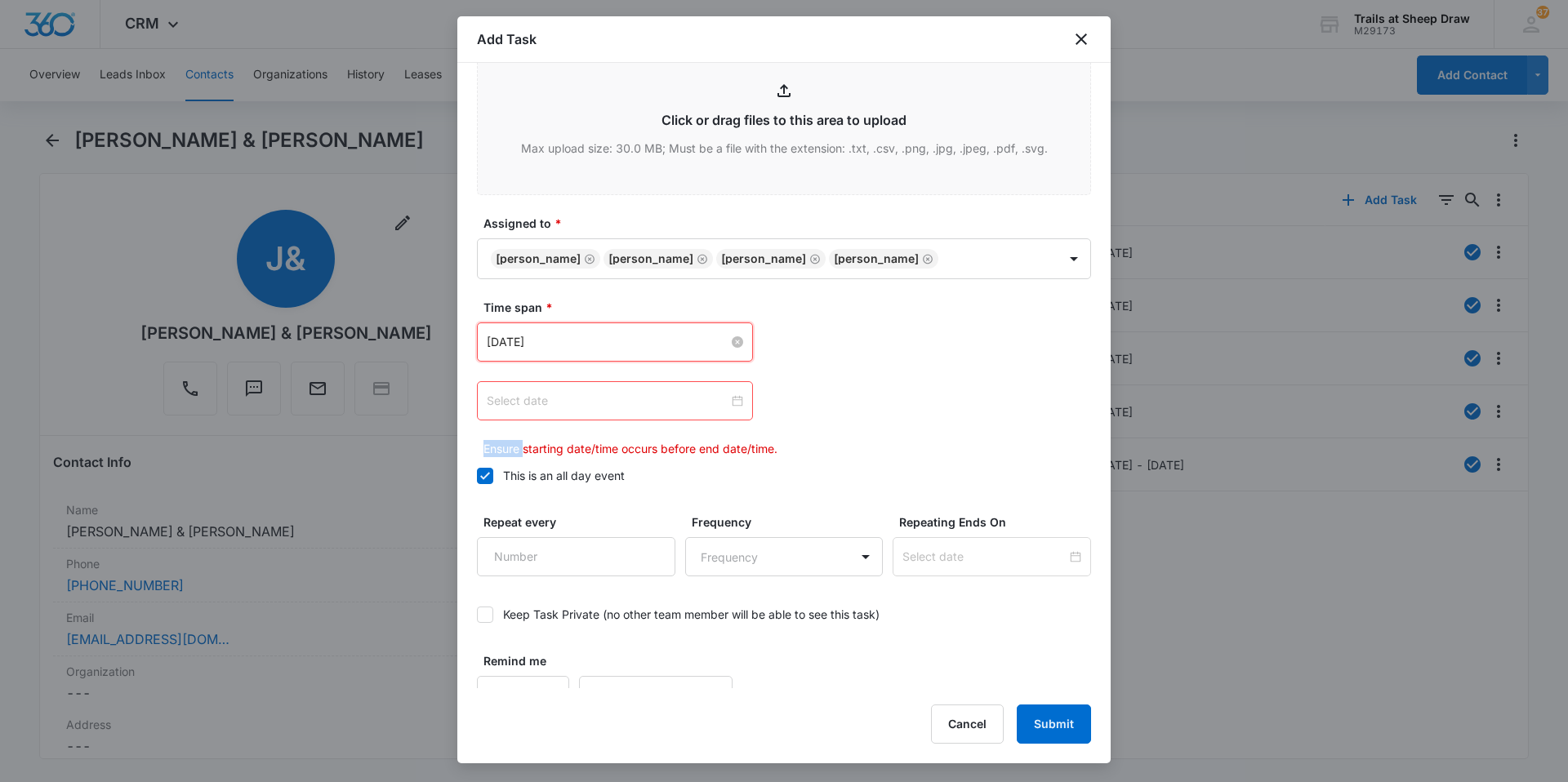
click at [730, 398] on div at bounding box center [615, 400] width 257 height 18
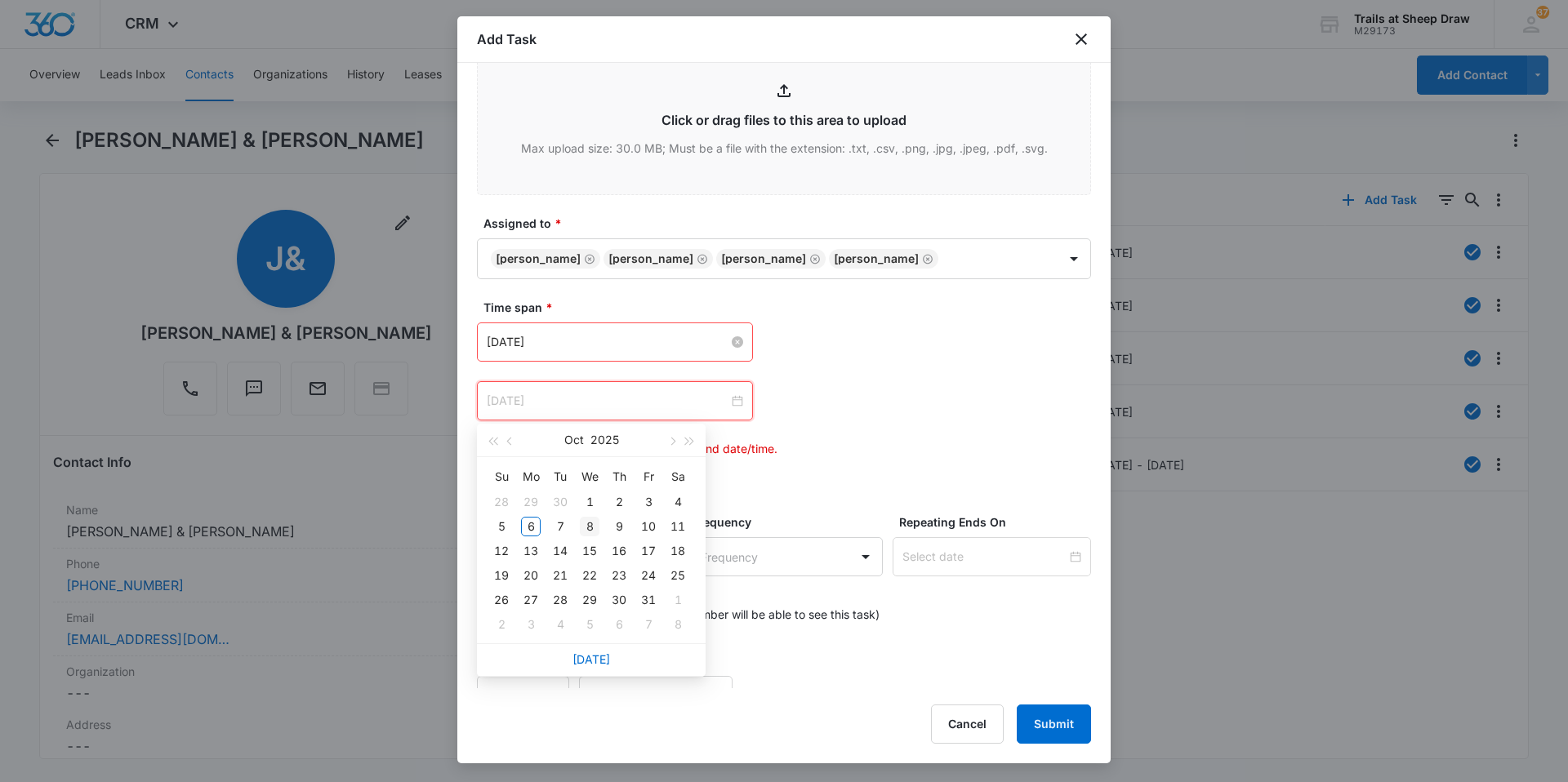
type input "[DATE]"
click at [591, 516] on td "8" at bounding box center [590, 526] width 29 height 25
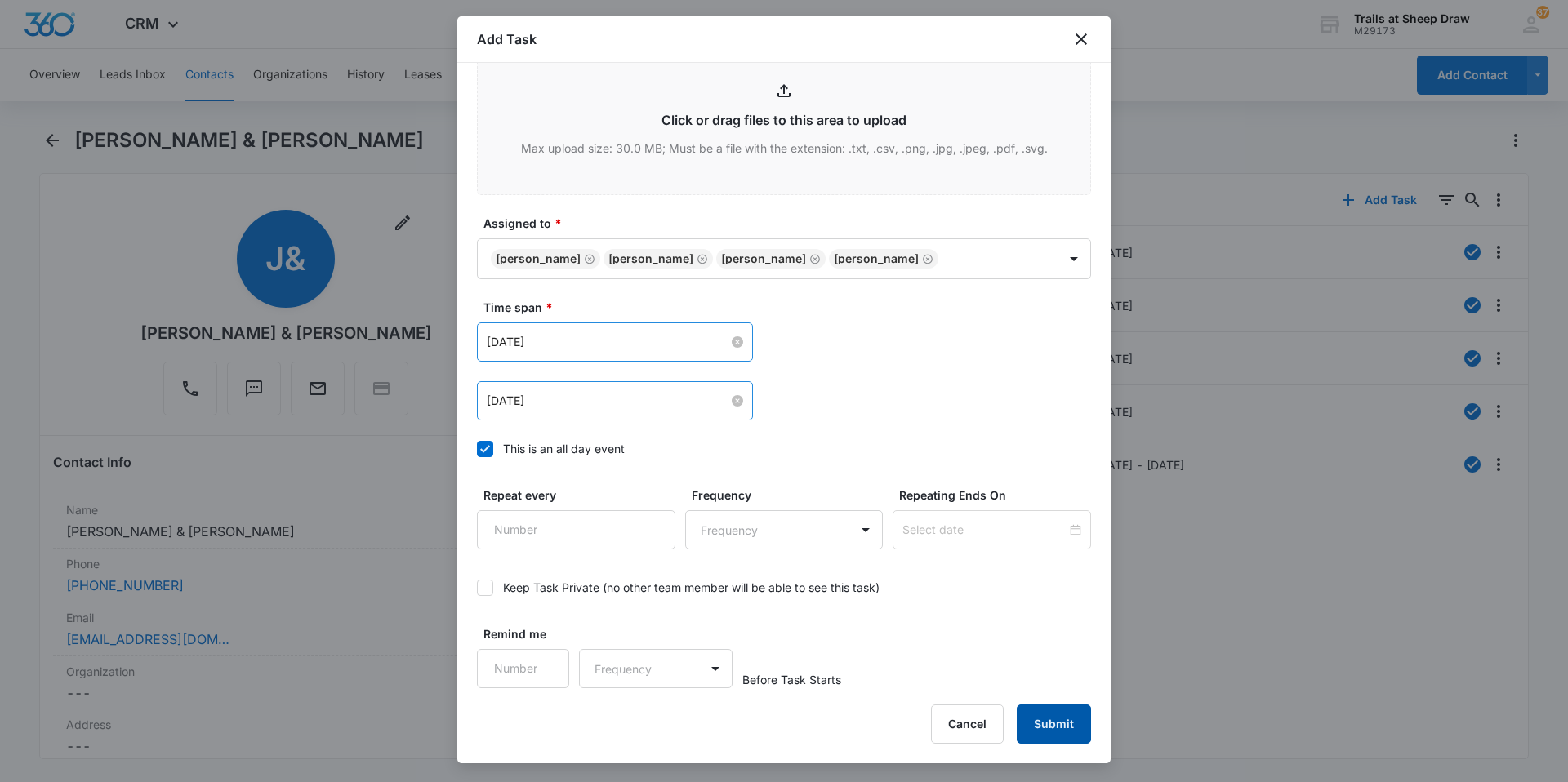
click at [1040, 728] on button "Submit" at bounding box center [1054, 724] width 74 height 39
